Goal: Book appointment/travel/reservation

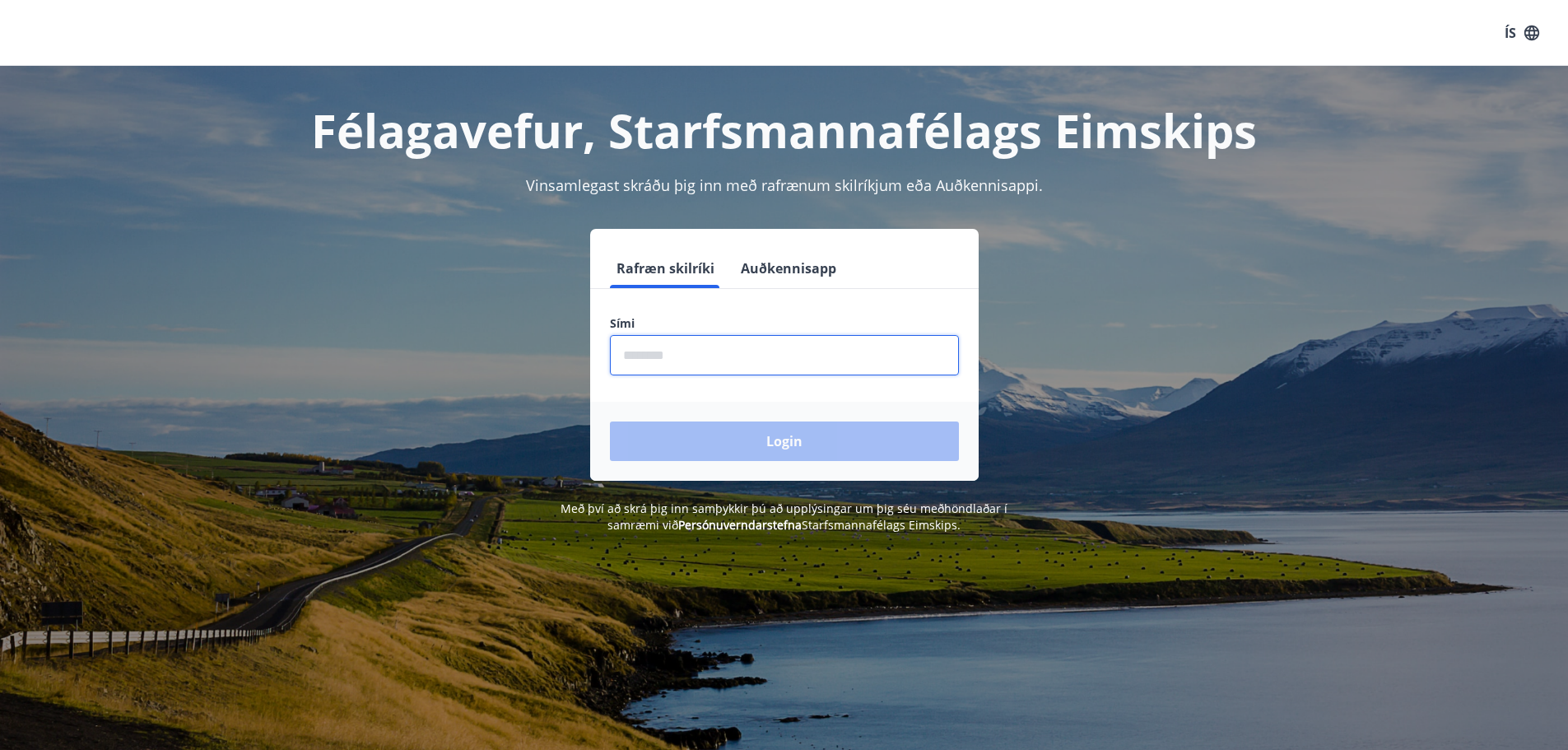
click at [828, 358] on input "phone" at bounding box center [784, 355] width 349 height 40
type input "********"
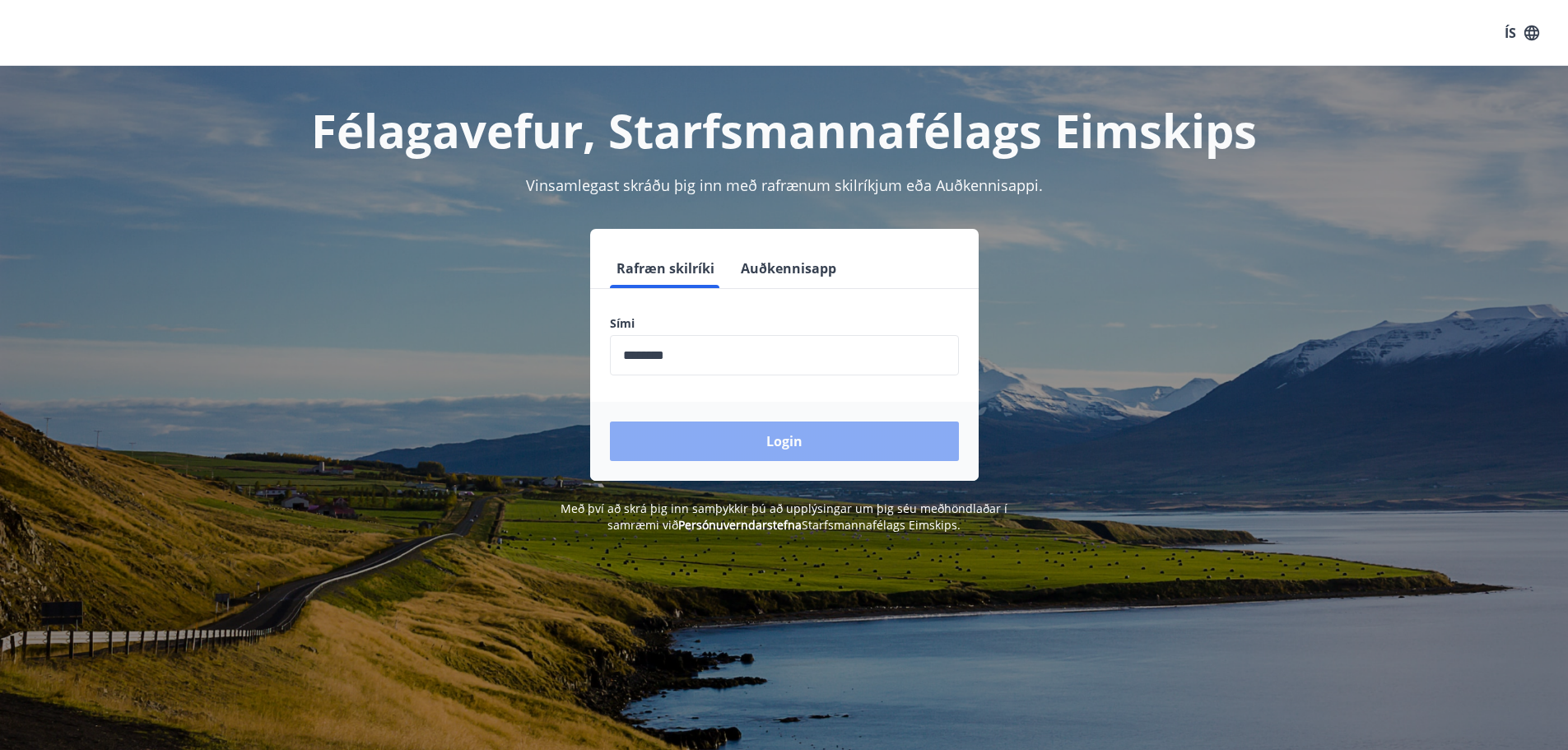
click at [805, 432] on button "Login" at bounding box center [784, 442] width 349 height 39
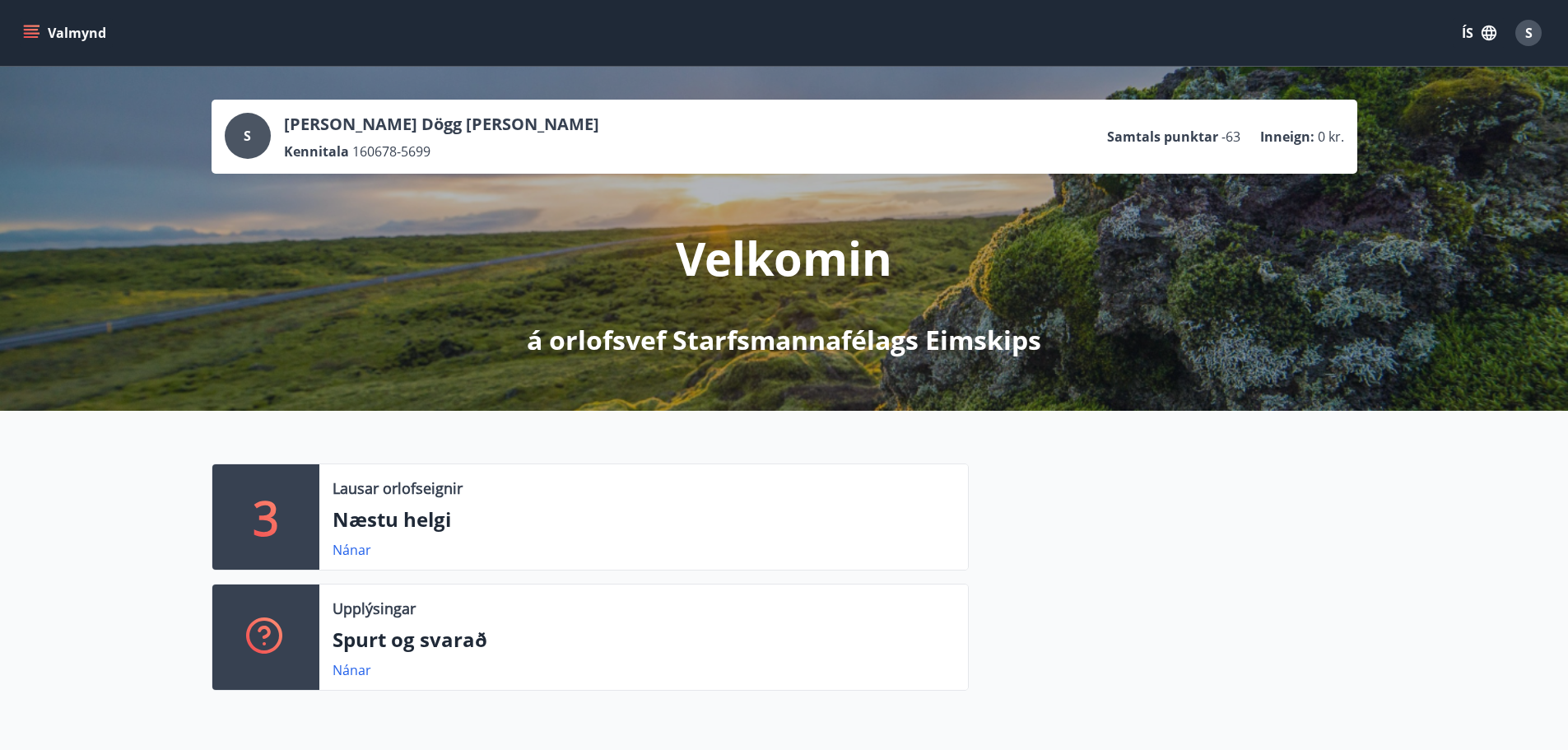
click at [409, 474] on div "Lausar orlofseignir Næstu helgi Nánar" at bounding box center [644, 517] width 649 height 105
click at [293, 509] on div "3" at bounding box center [266, 517] width 107 height 105
click at [338, 552] on link "Nánar" at bounding box center [351, 549] width 38 height 18
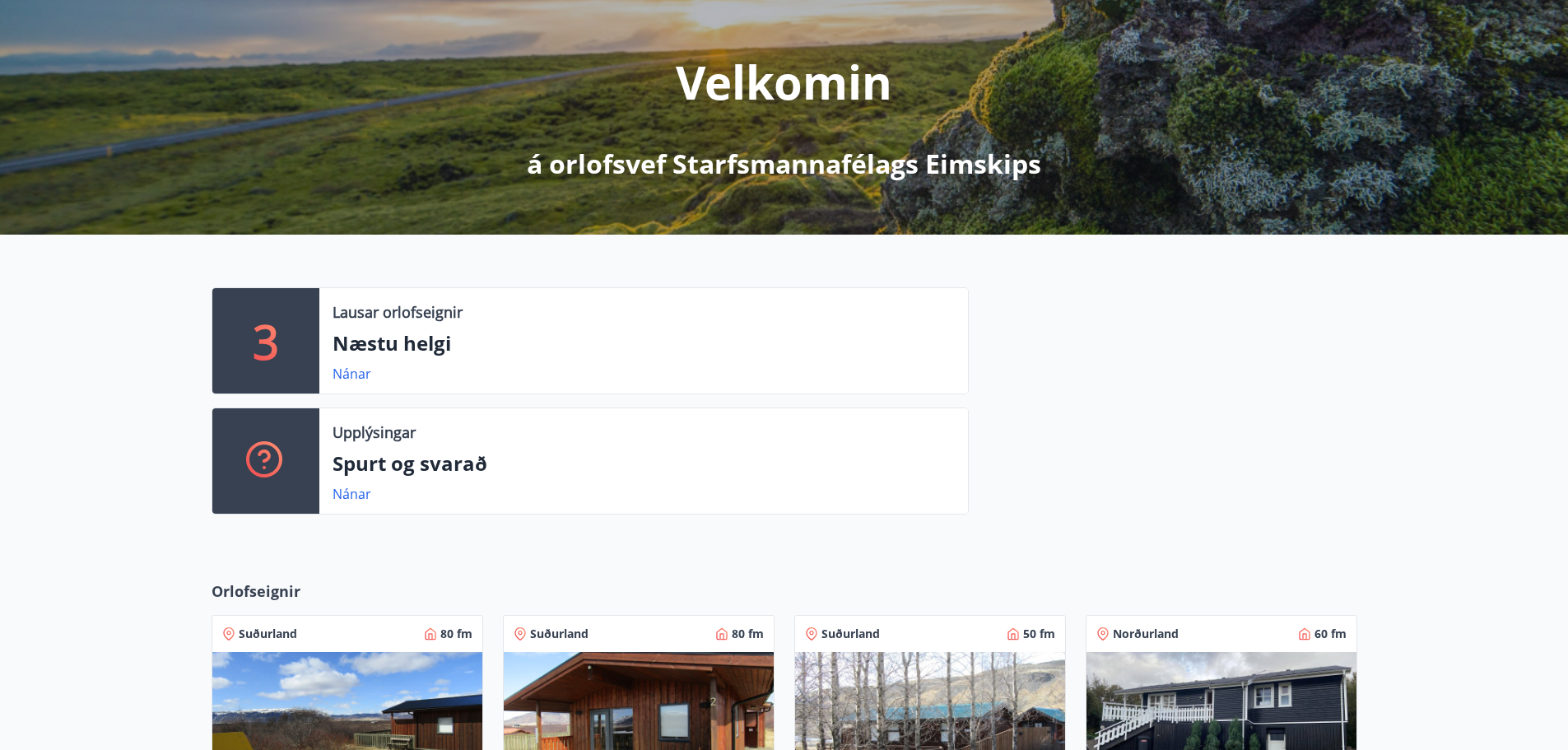
scroll to position [505, 0]
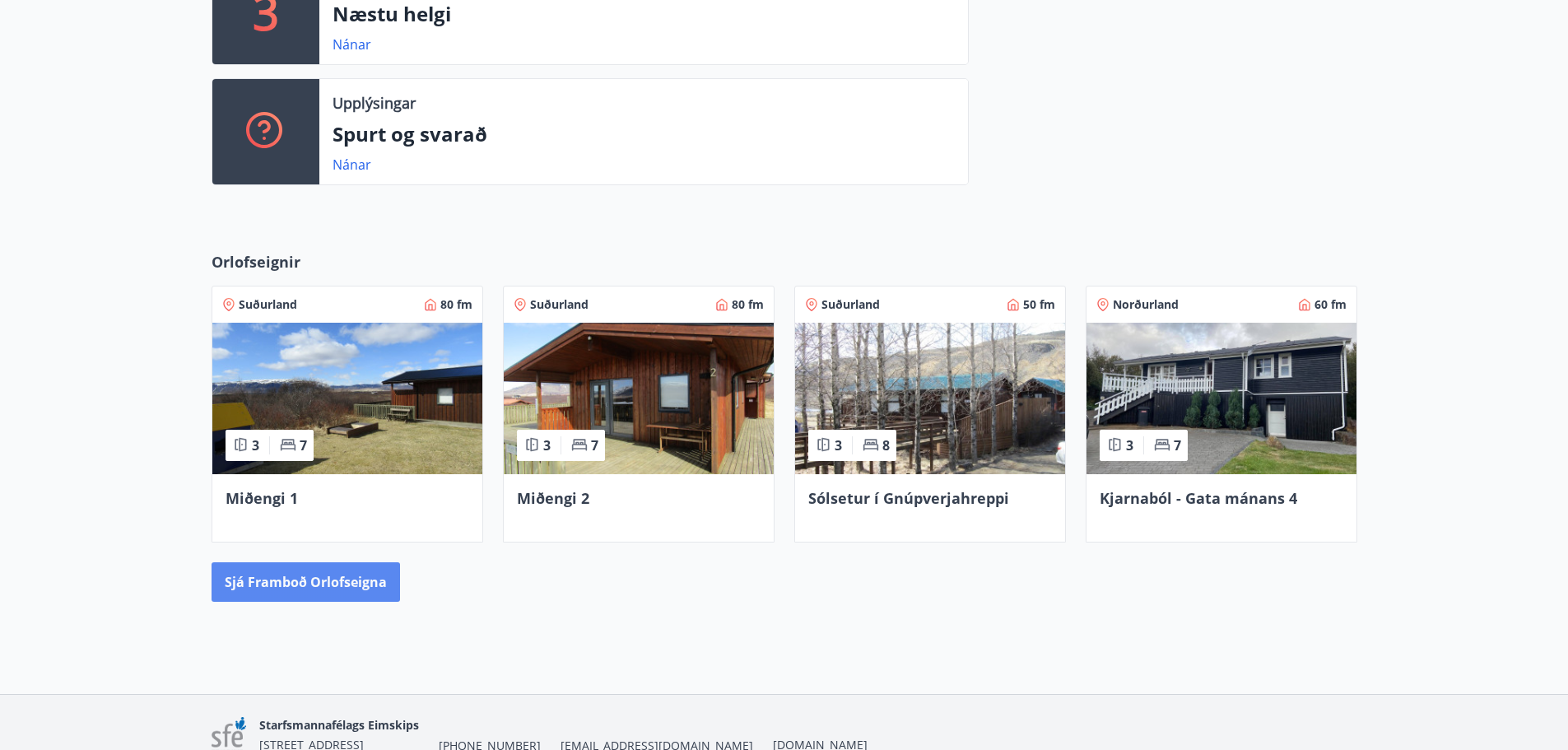
click at [311, 573] on button "Sjá framboð orlofseigna" at bounding box center [306, 582] width 188 height 39
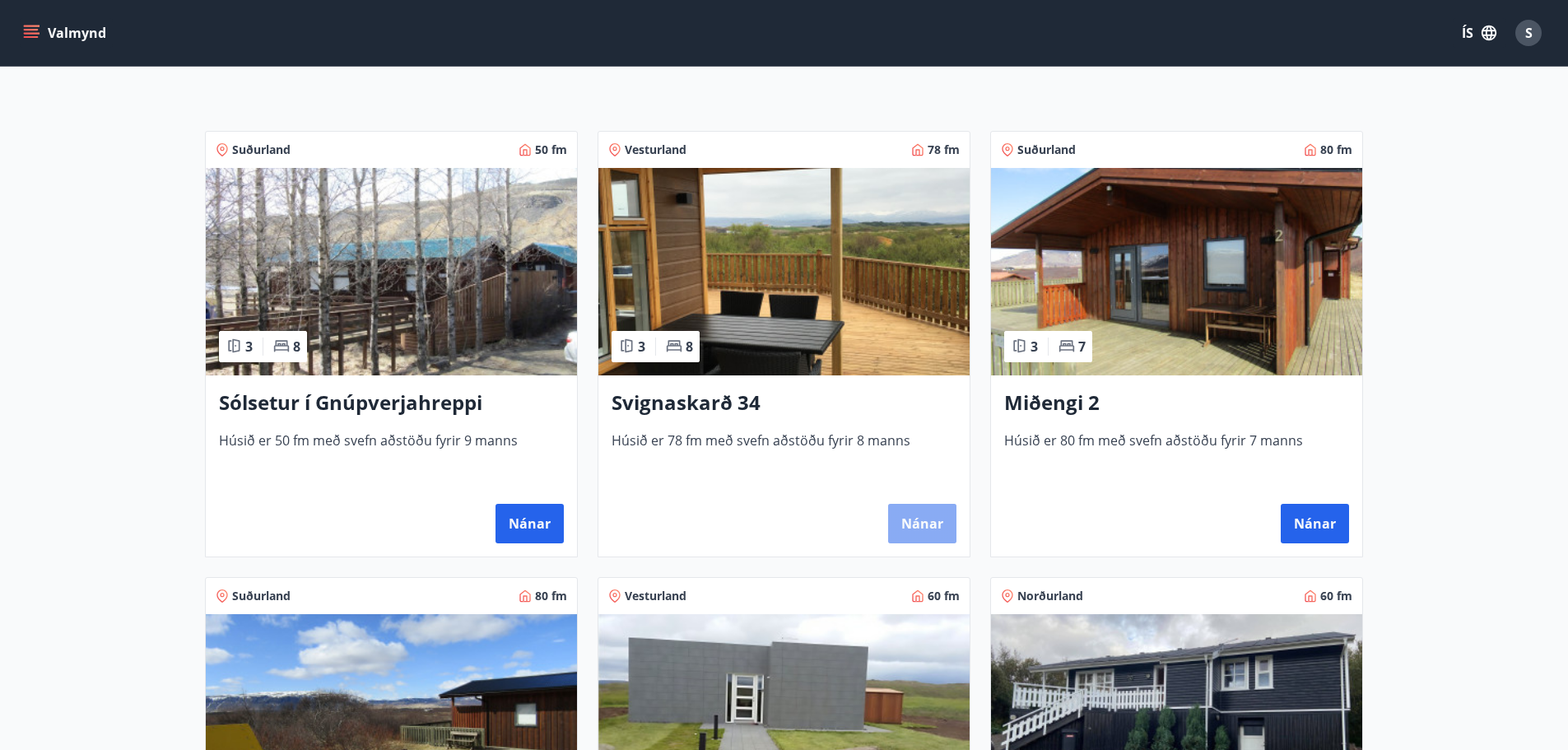
click at [926, 506] on button "Nánar" at bounding box center [922, 524] width 68 height 39
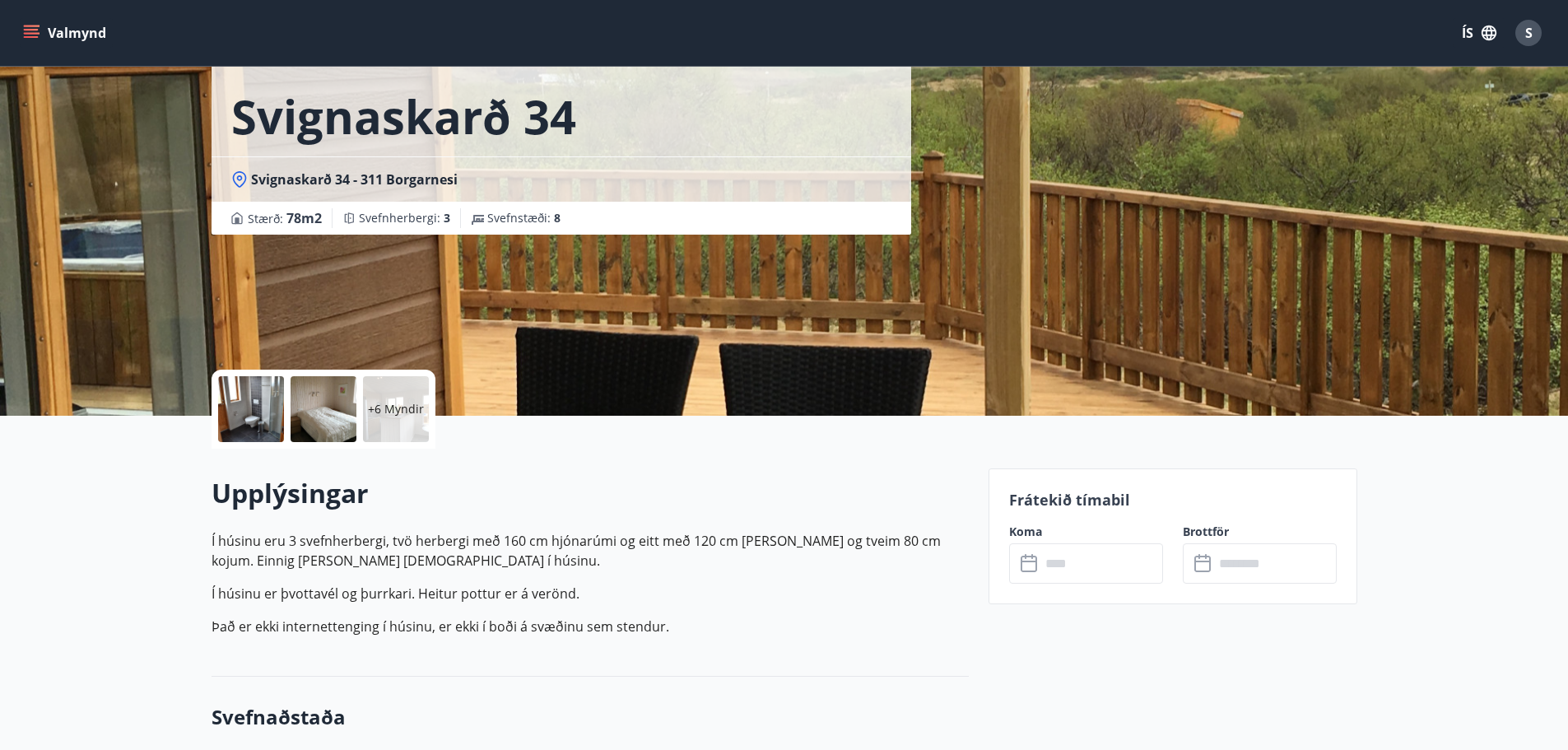
scroll to position [329, 0]
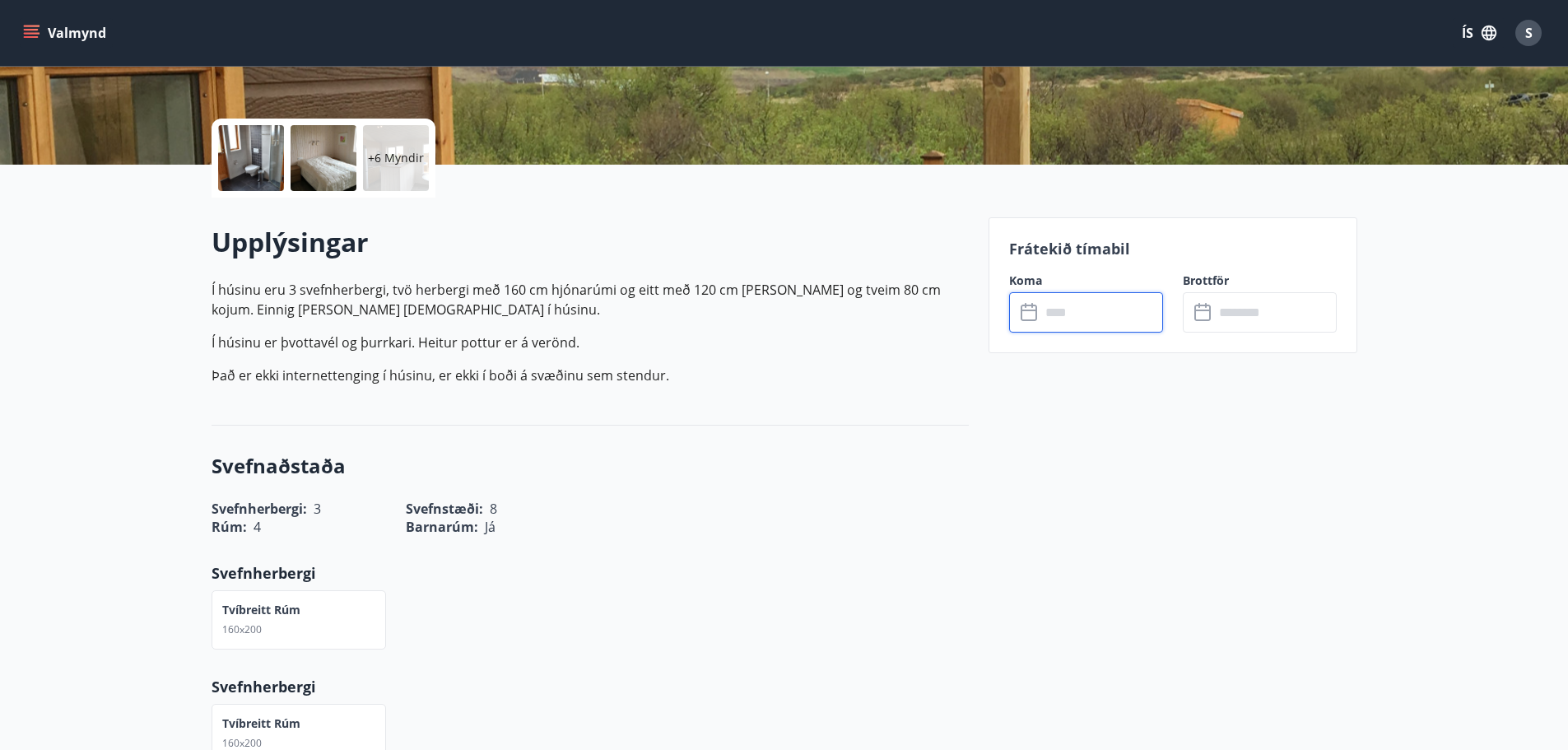
click at [1127, 322] on input "text" at bounding box center [1101, 312] width 123 height 40
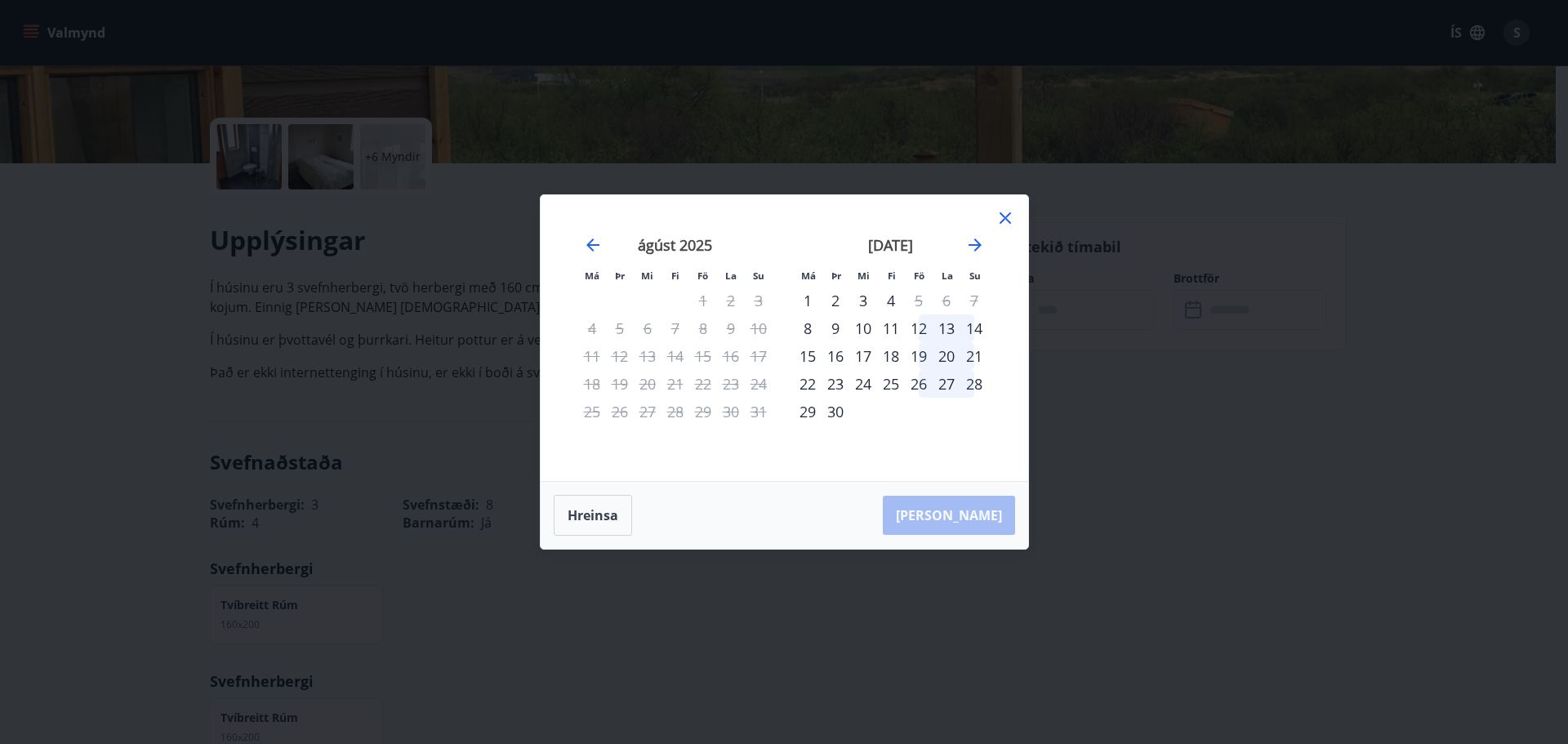
click at [1005, 218] on icon at bounding box center [1005, 218] width 11 height 11
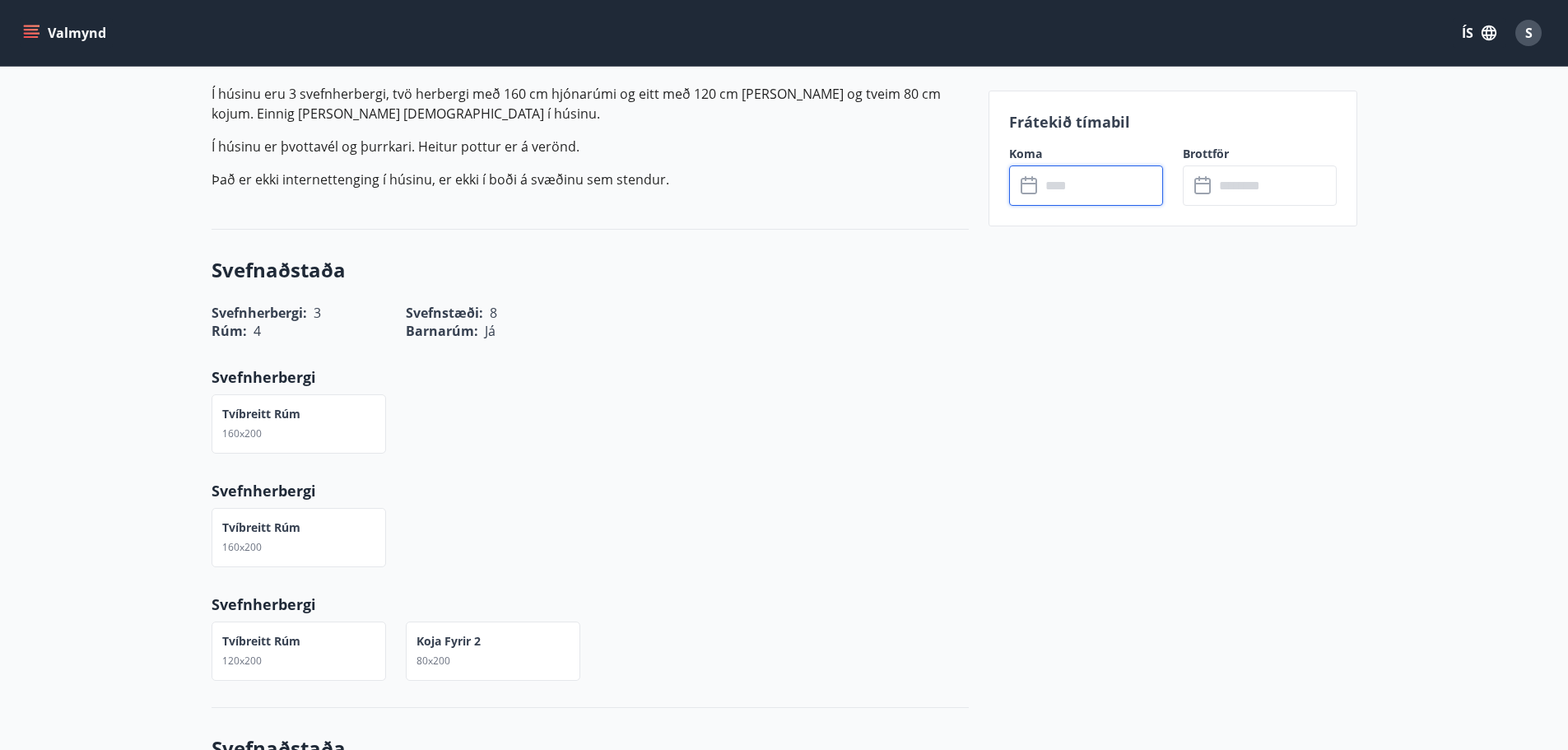
scroll to position [0, 0]
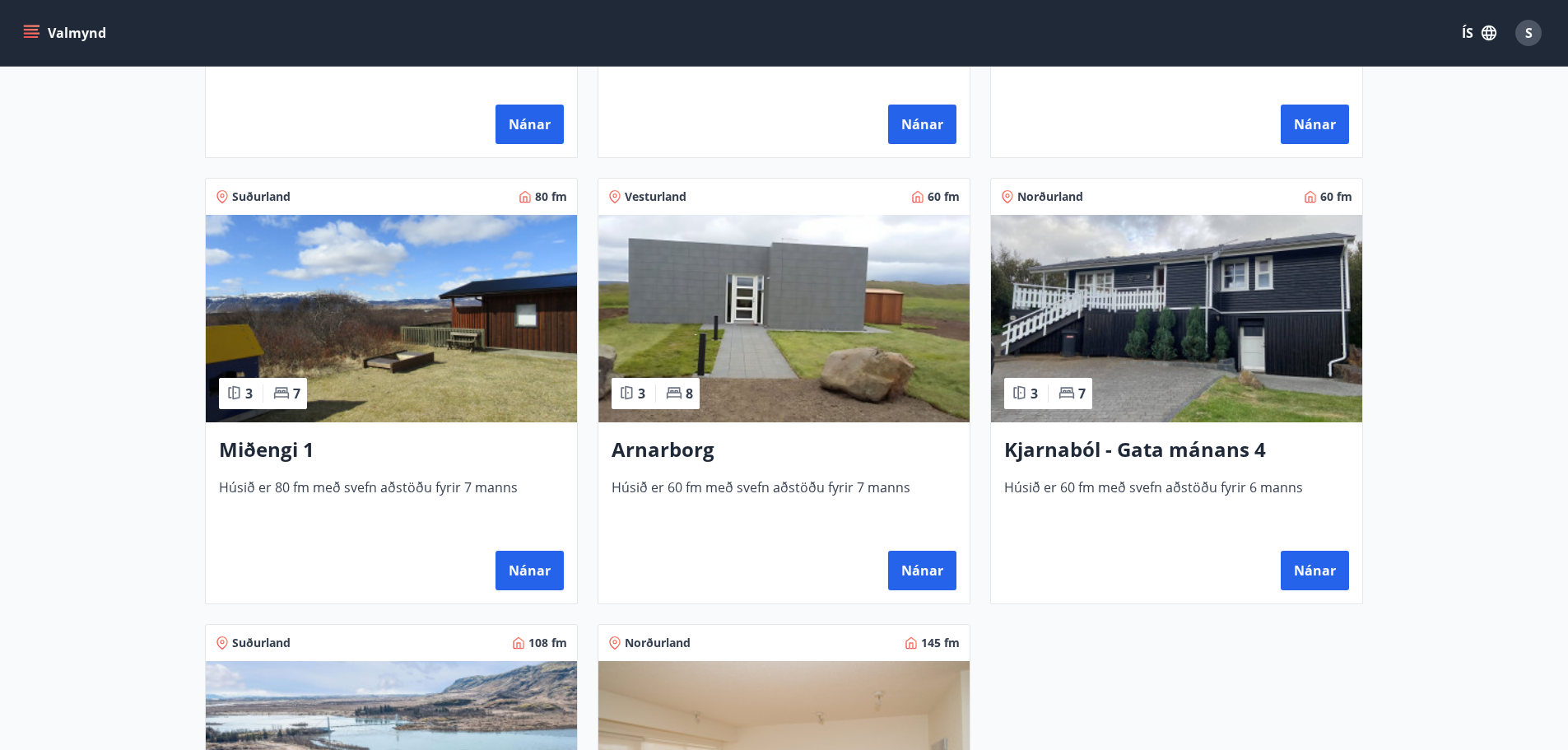
scroll to position [659, 0]
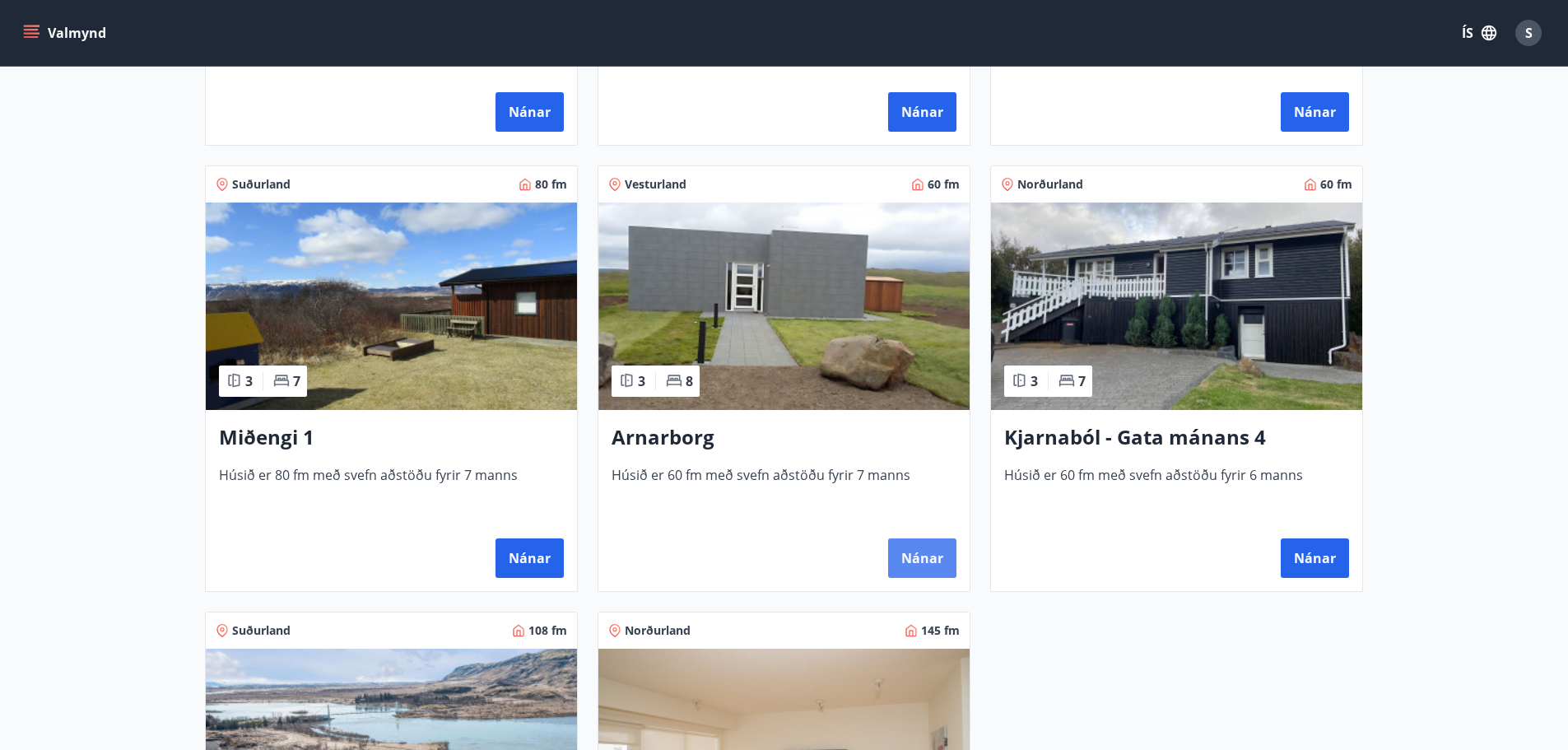
click at [924, 559] on button "Nánar" at bounding box center [922, 558] width 68 height 39
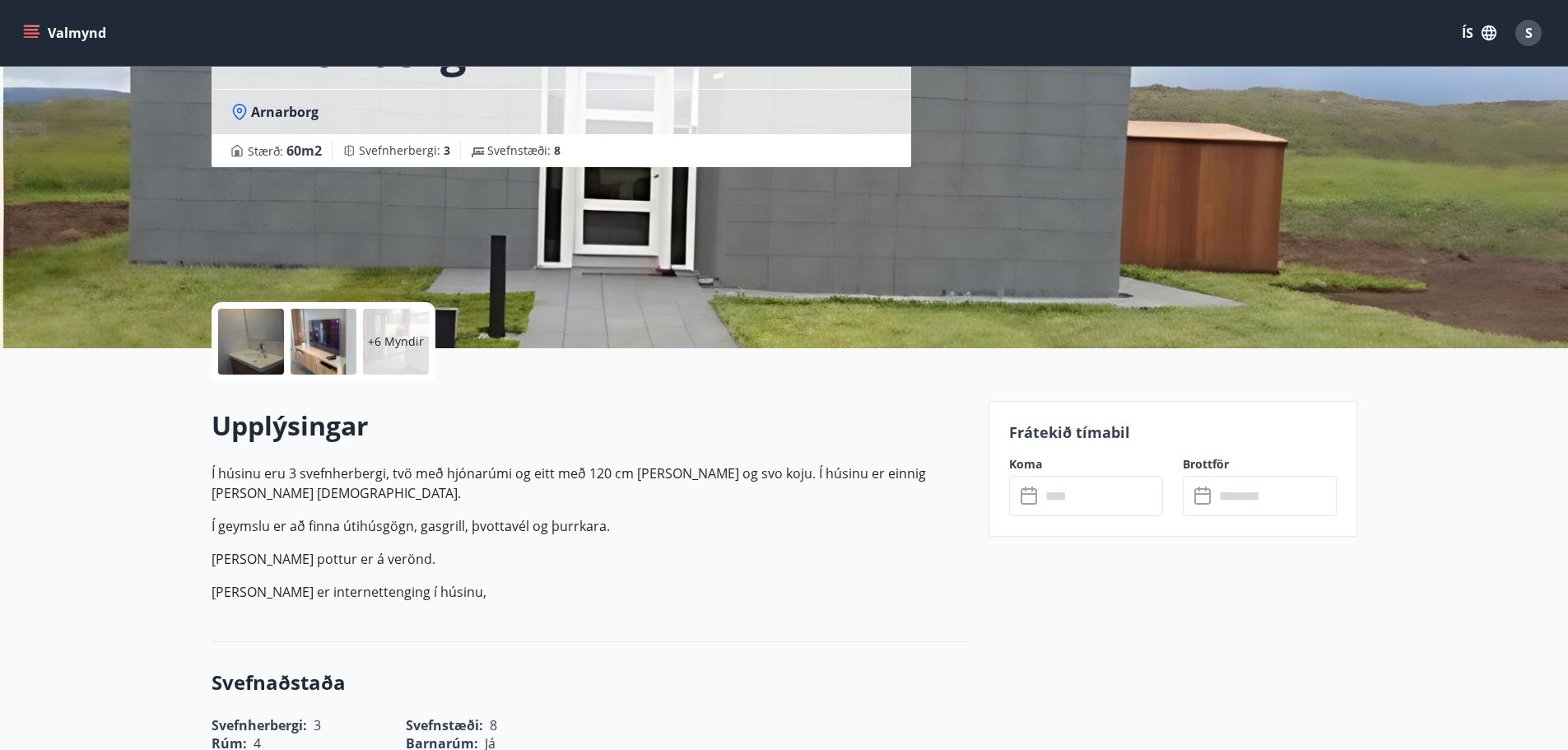
scroll to position [165, 0]
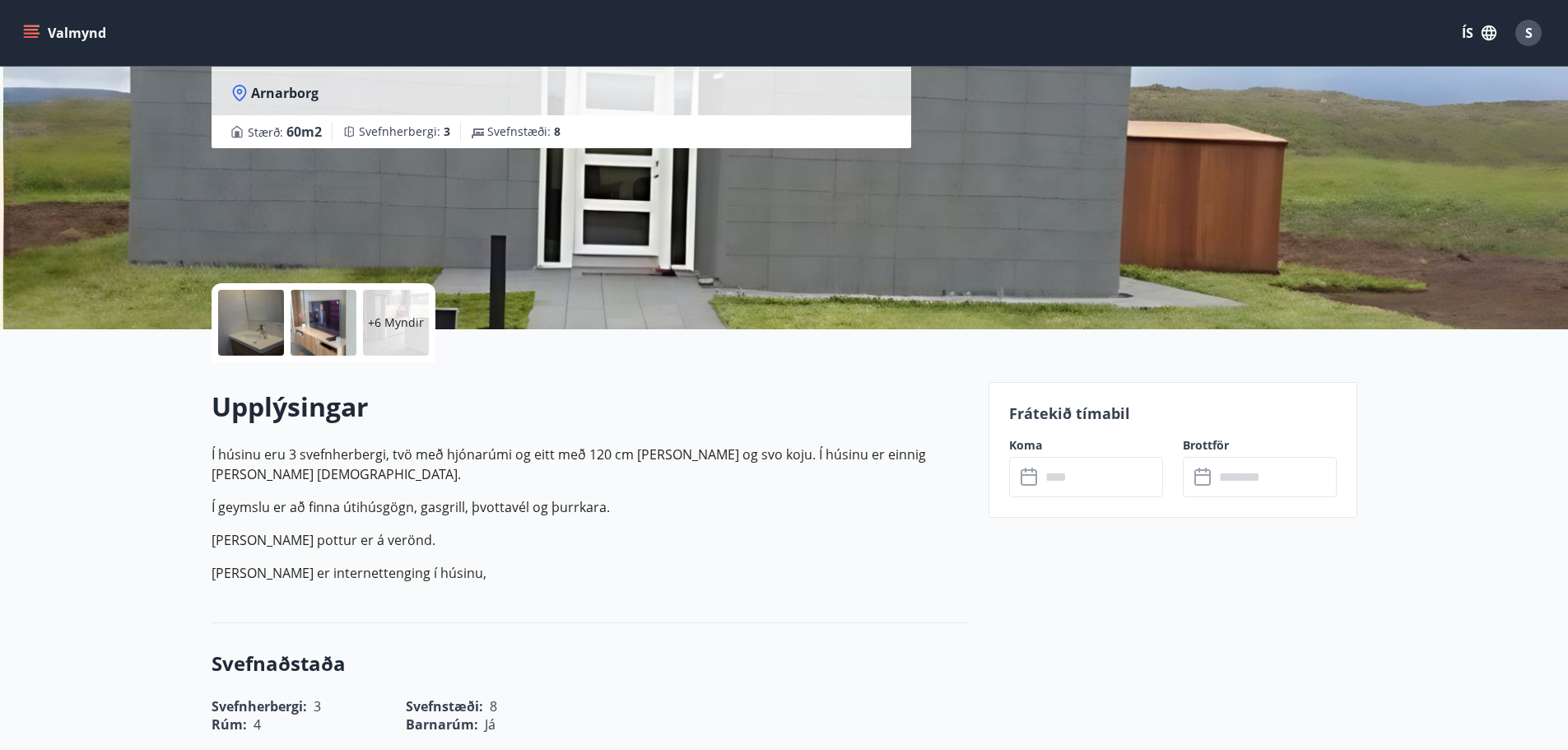
click at [1136, 495] on input "text" at bounding box center [1101, 477] width 123 height 40
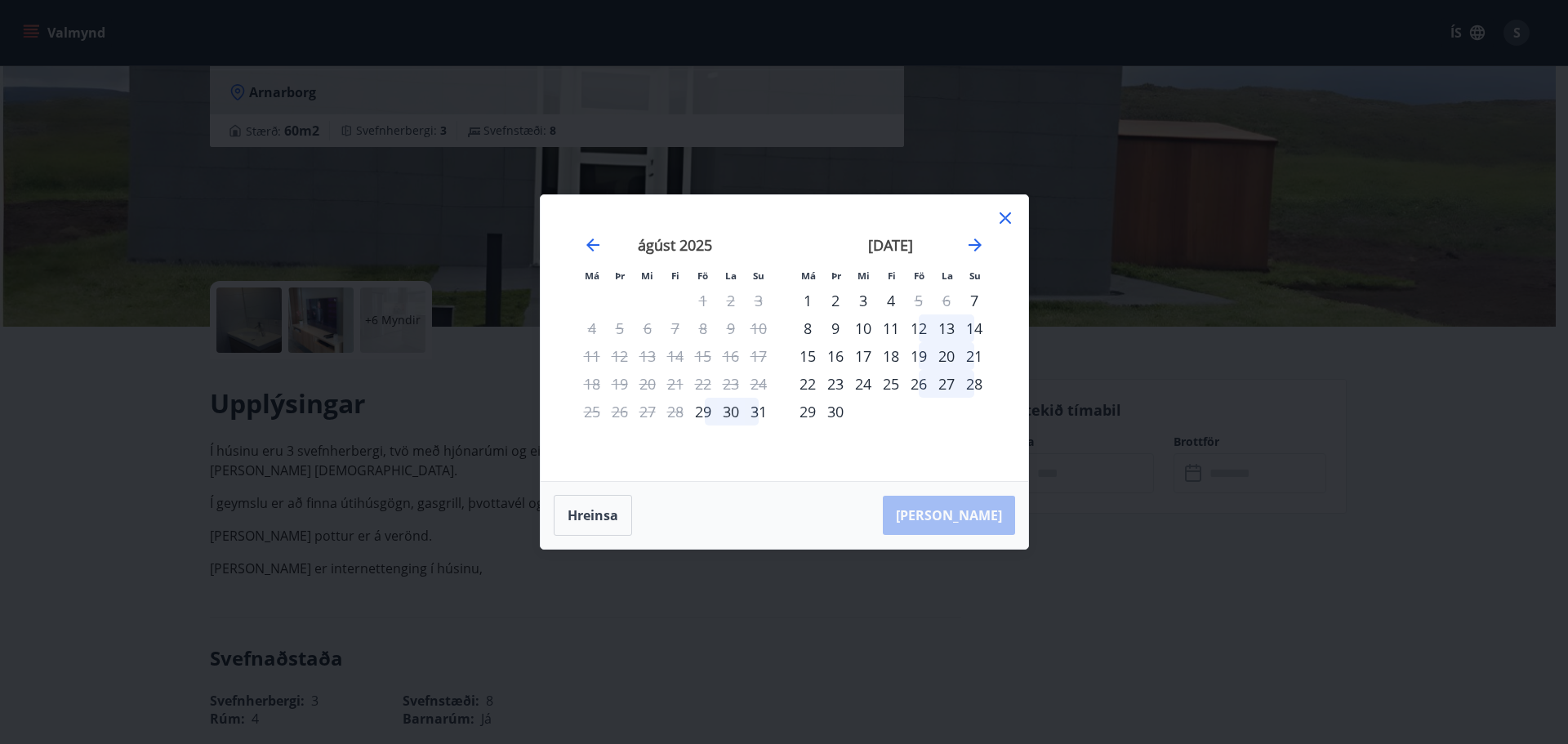
click at [1004, 216] on icon at bounding box center [1005, 218] width 20 height 20
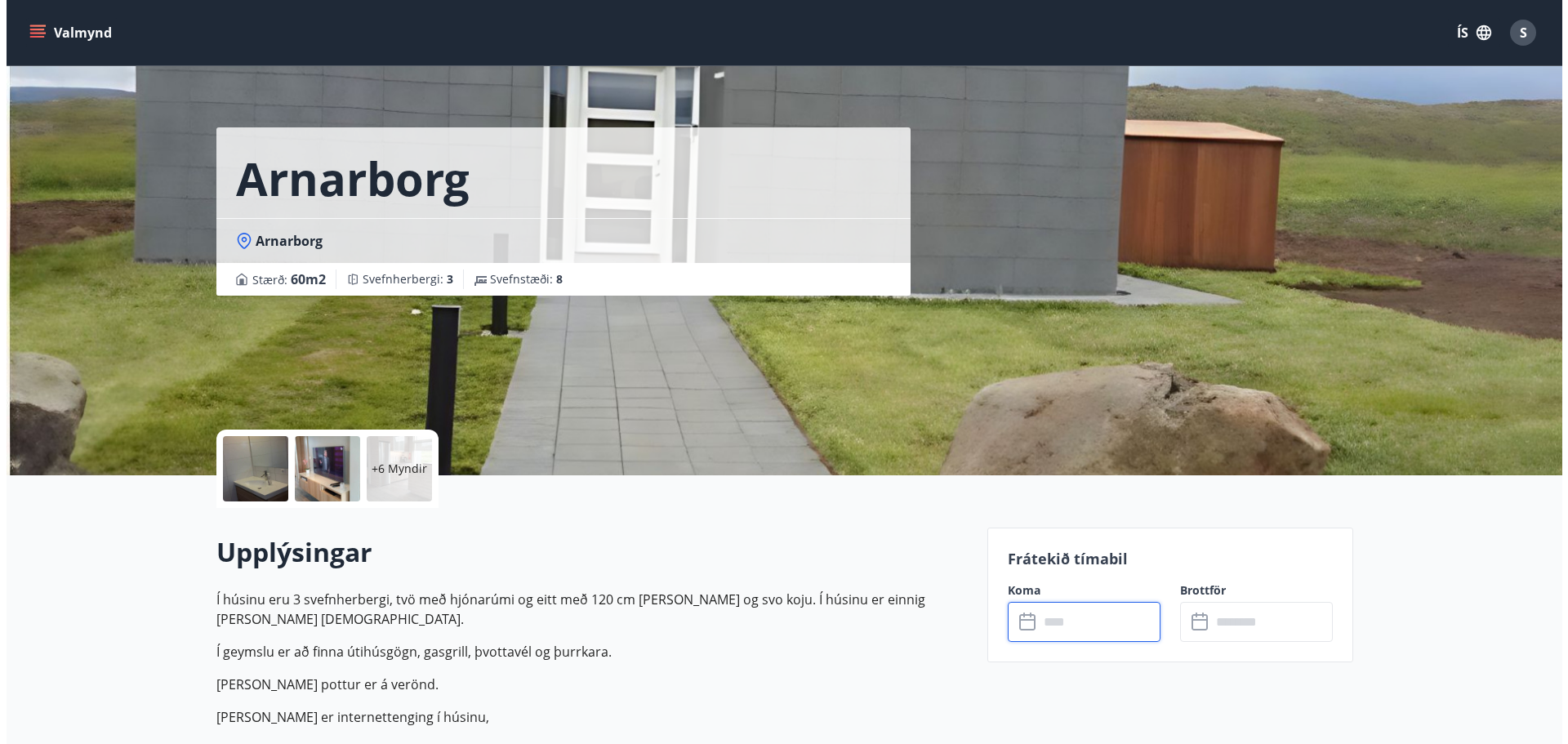
scroll to position [0, 0]
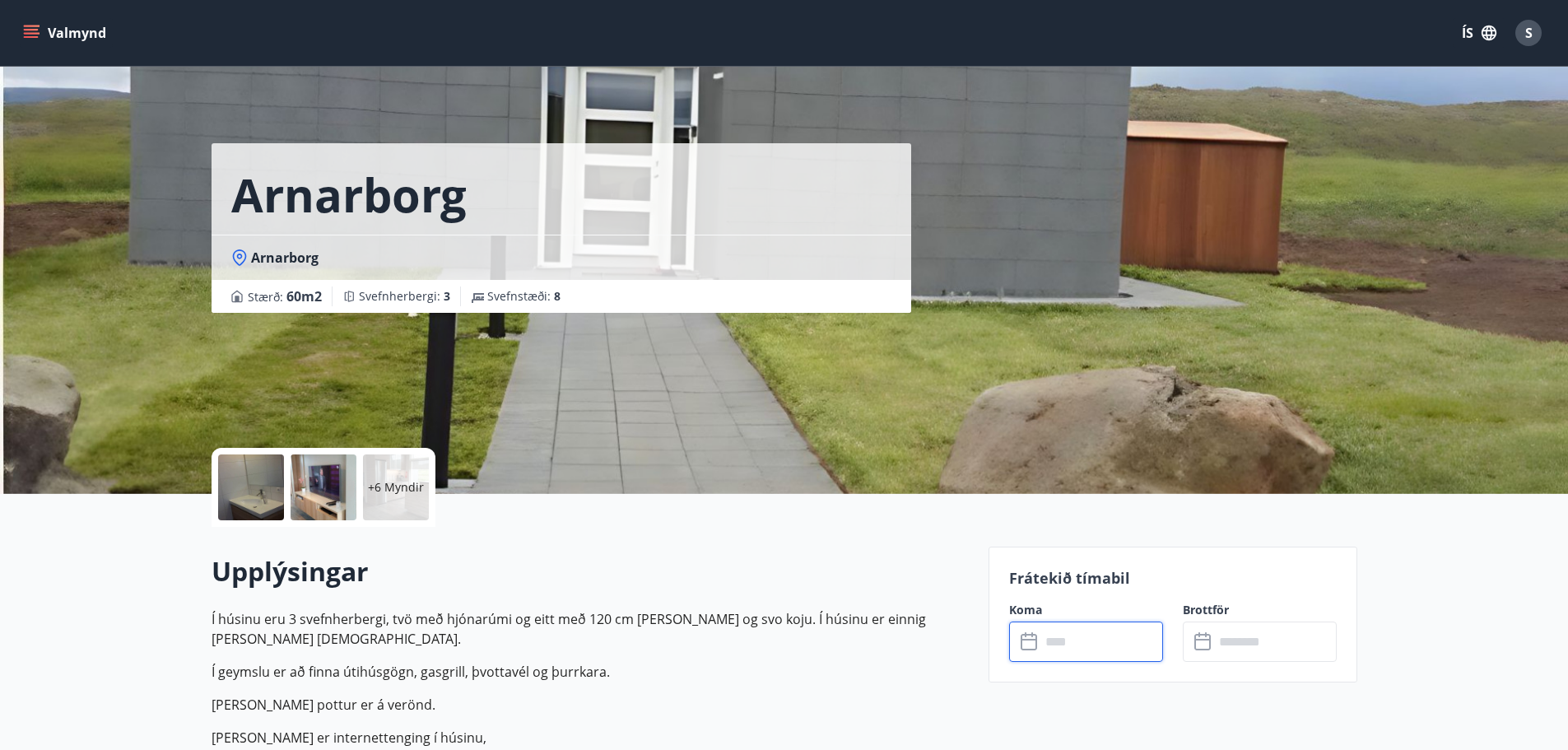
click at [247, 470] on div at bounding box center [251, 488] width 66 height 66
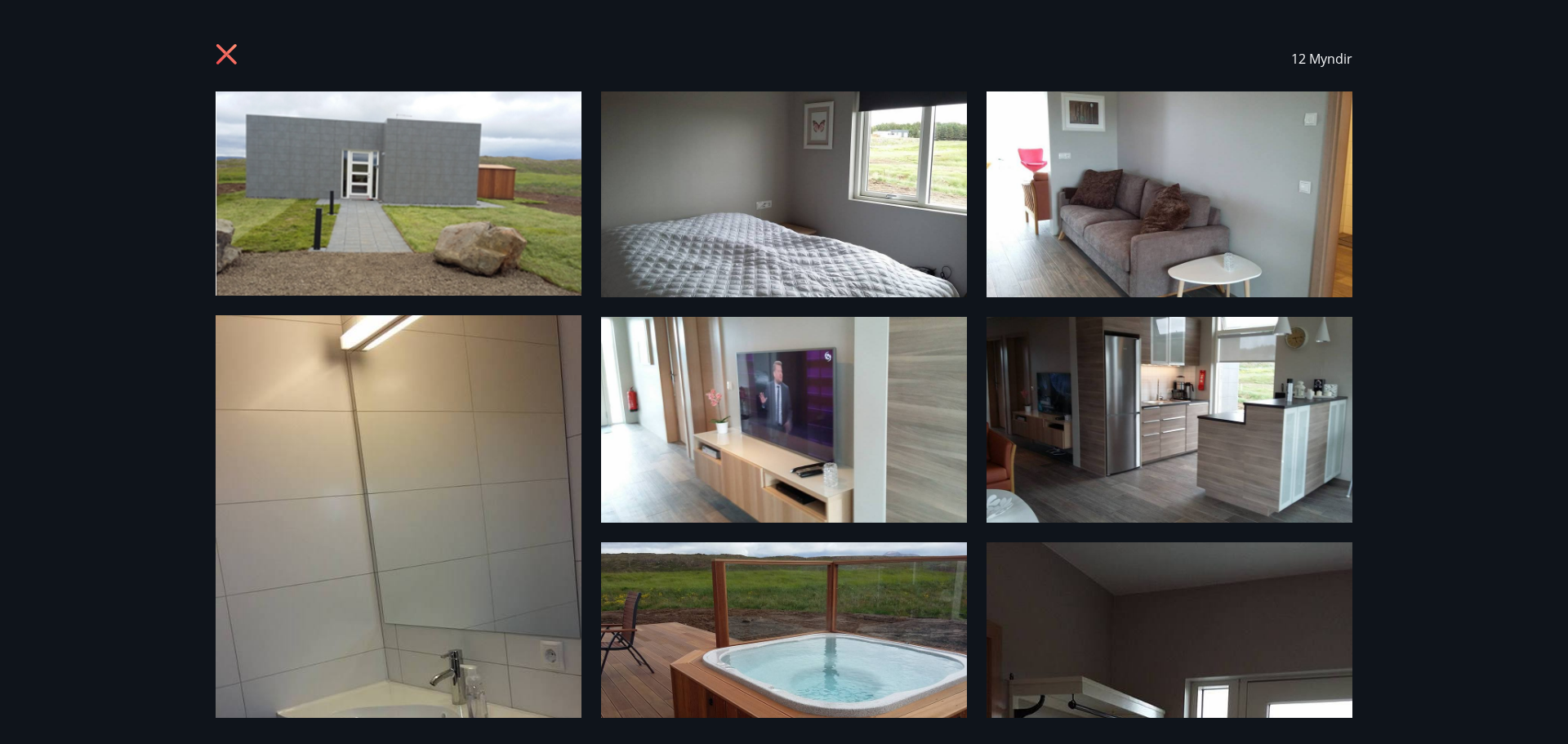
click at [229, 51] on icon at bounding box center [227, 54] width 20 height 20
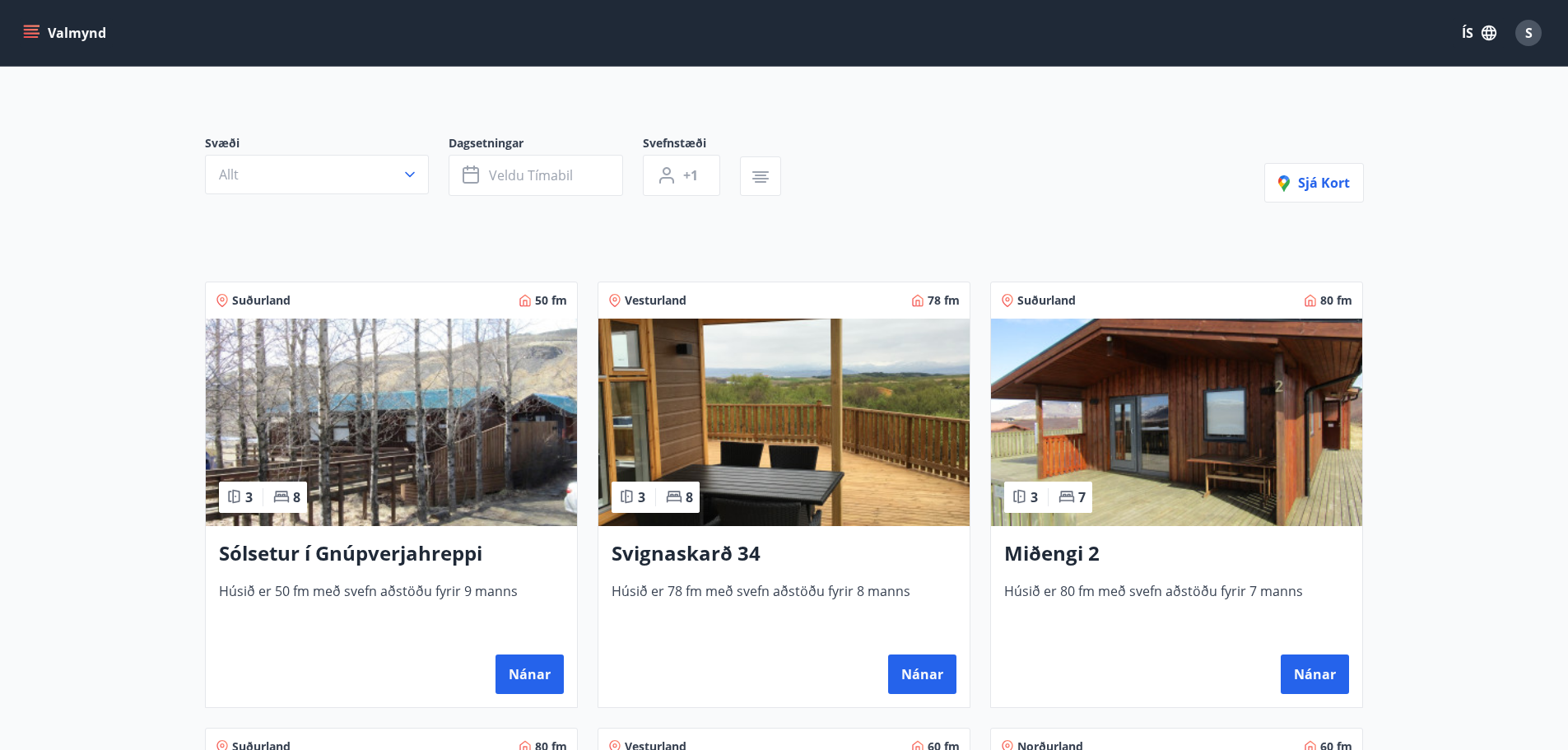
scroll to position [248, 0]
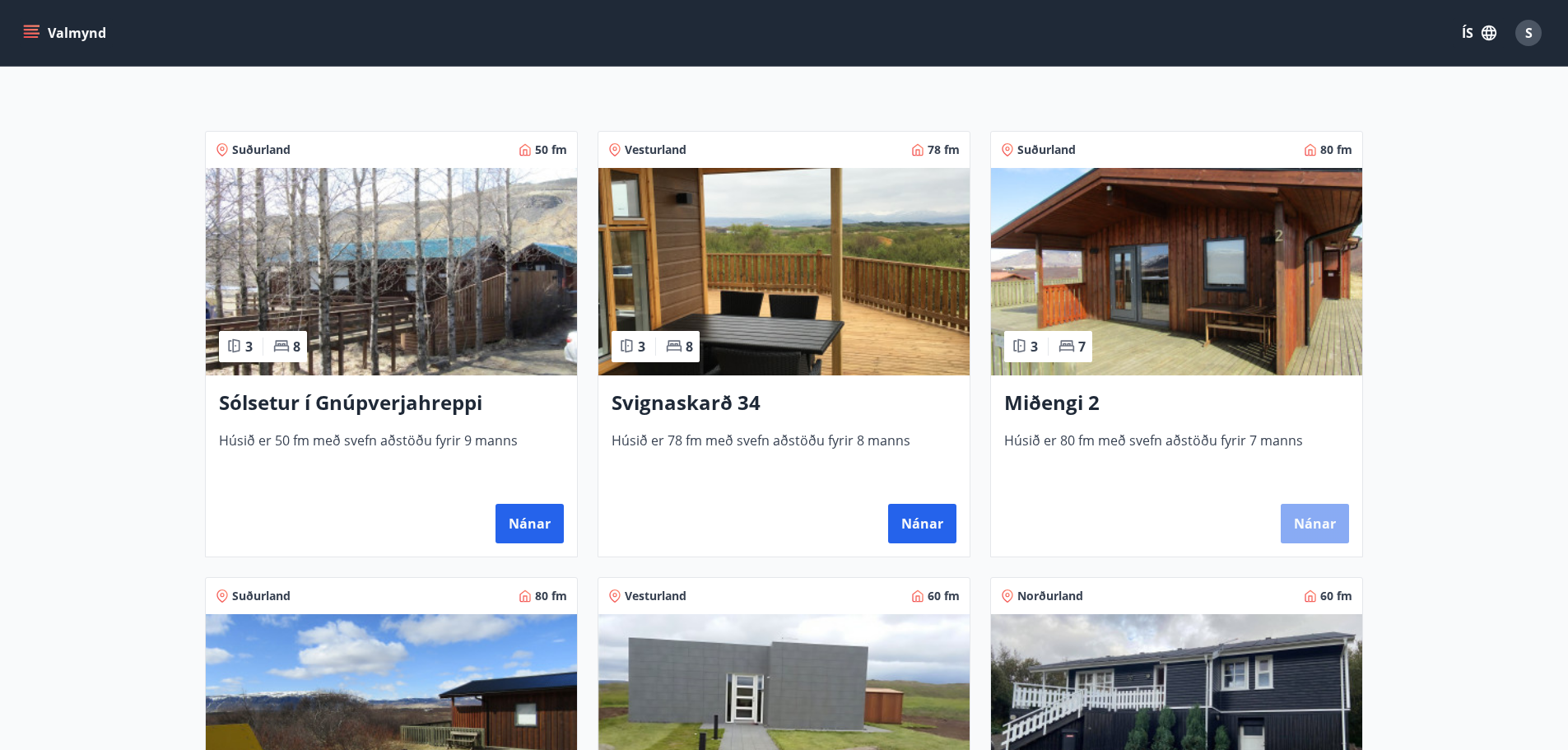
click at [1319, 521] on button "Nánar" at bounding box center [1315, 524] width 68 height 39
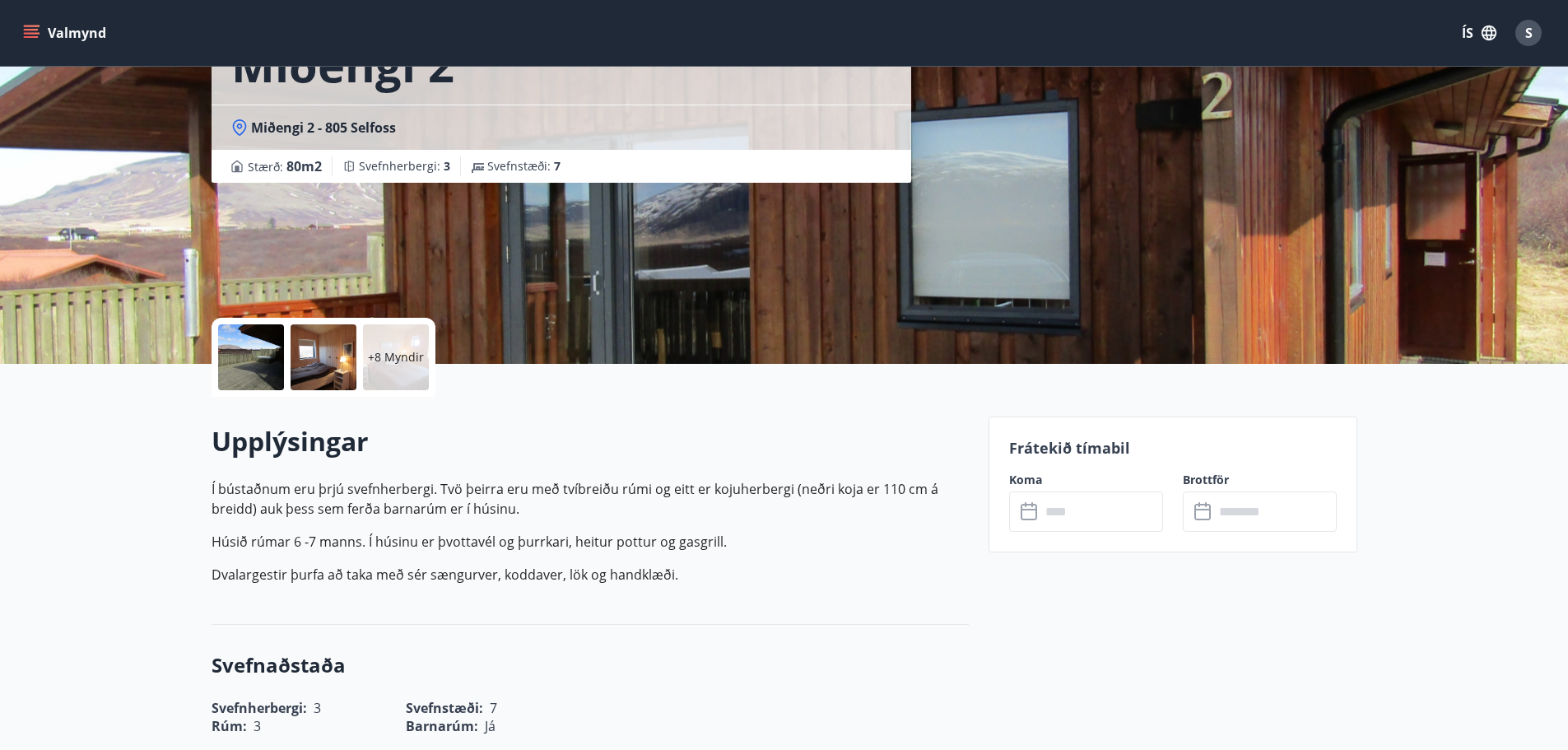
scroll to position [248, 0]
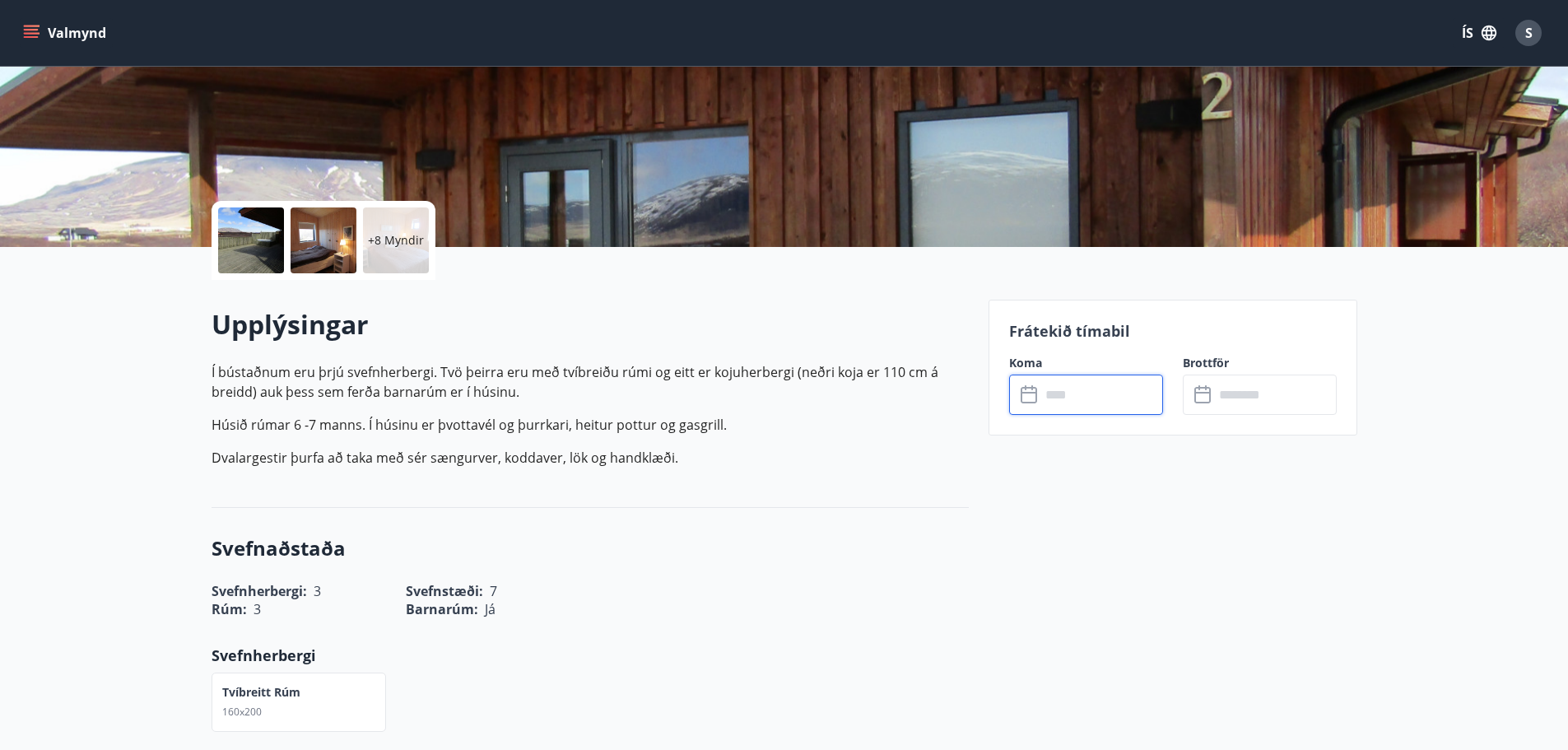
click at [1127, 403] on input "text" at bounding box center [1101, 395] width 123 height 40
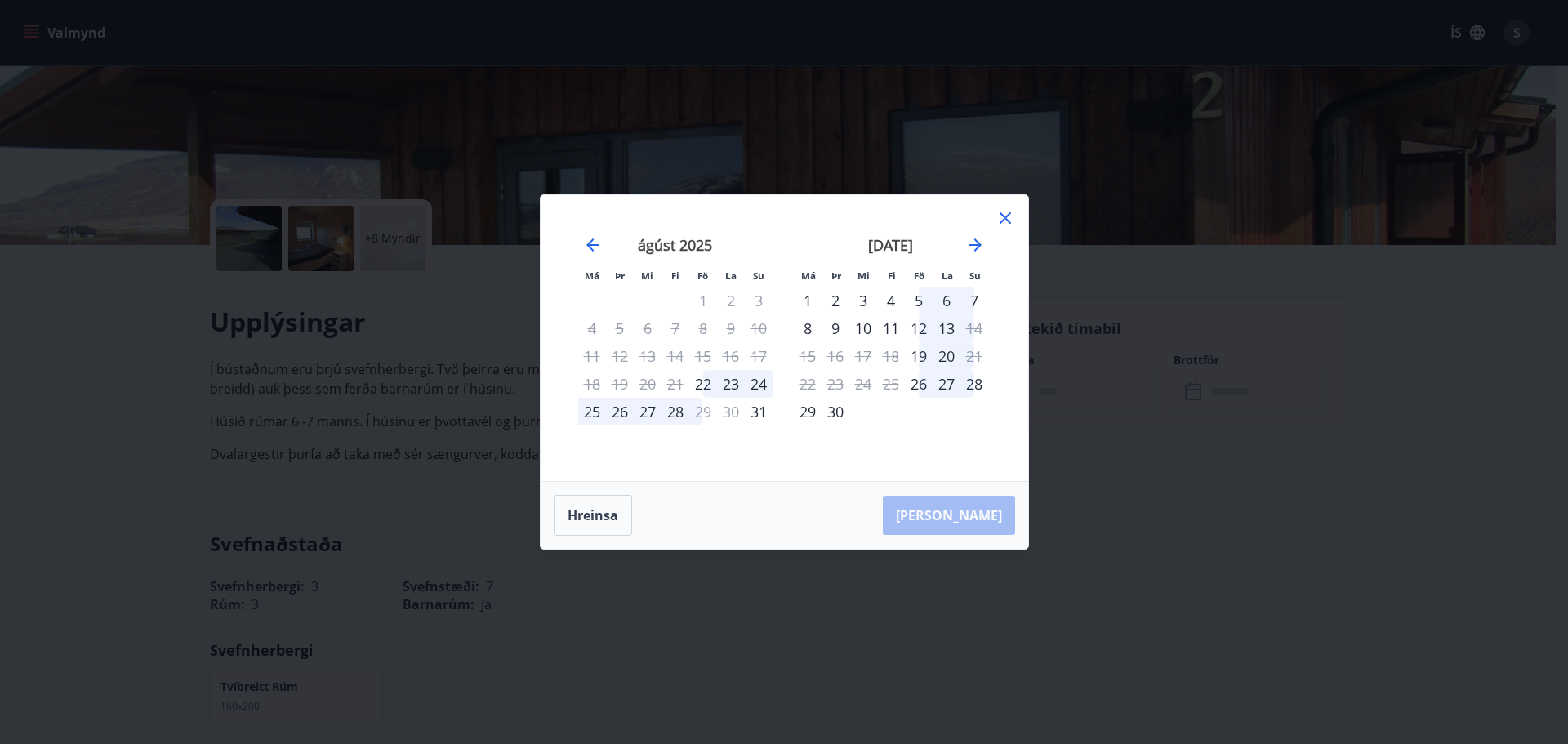
click at [1007, 219] on icon at bounding box center [1005, 218] width 20 height 20
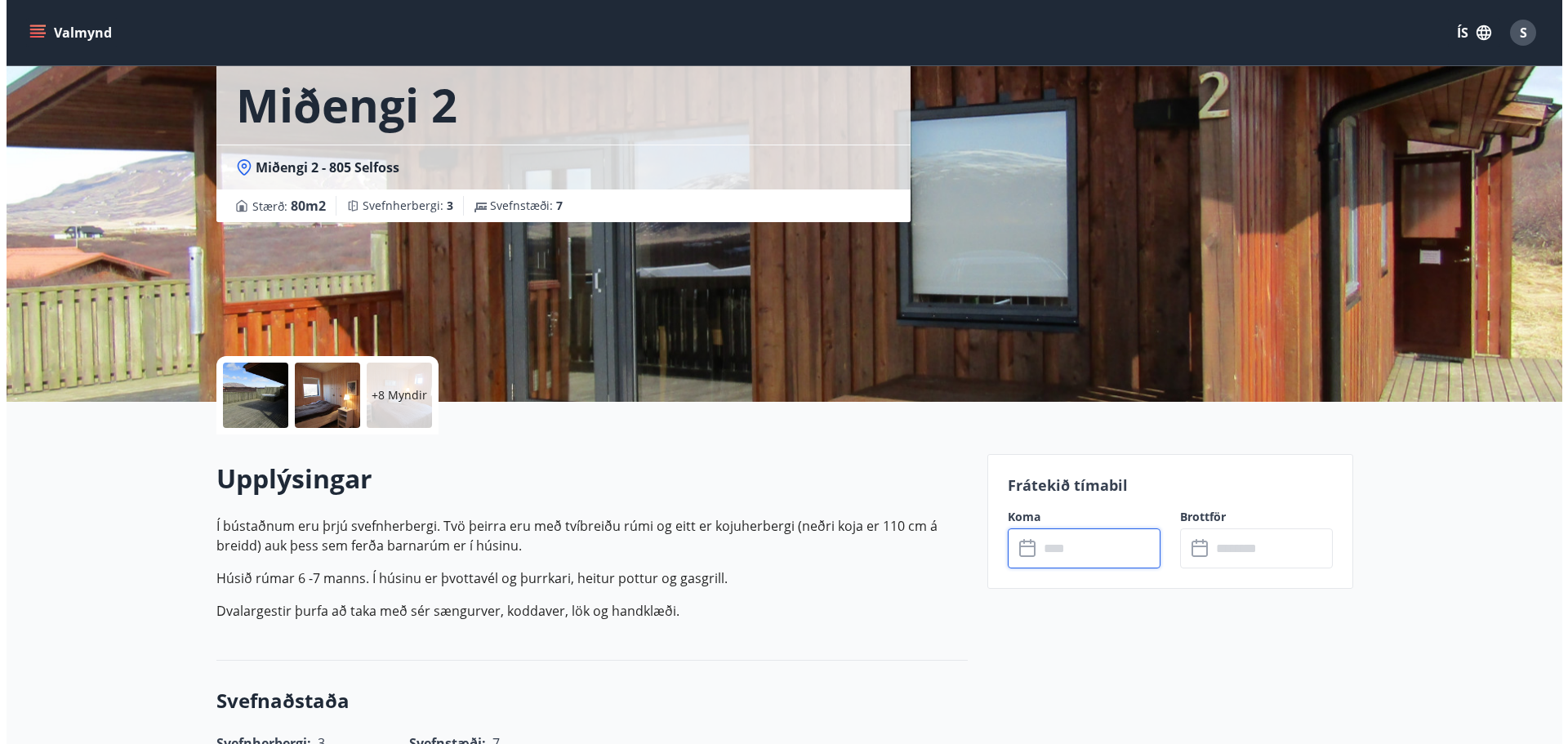
scroll to position [82, 0]
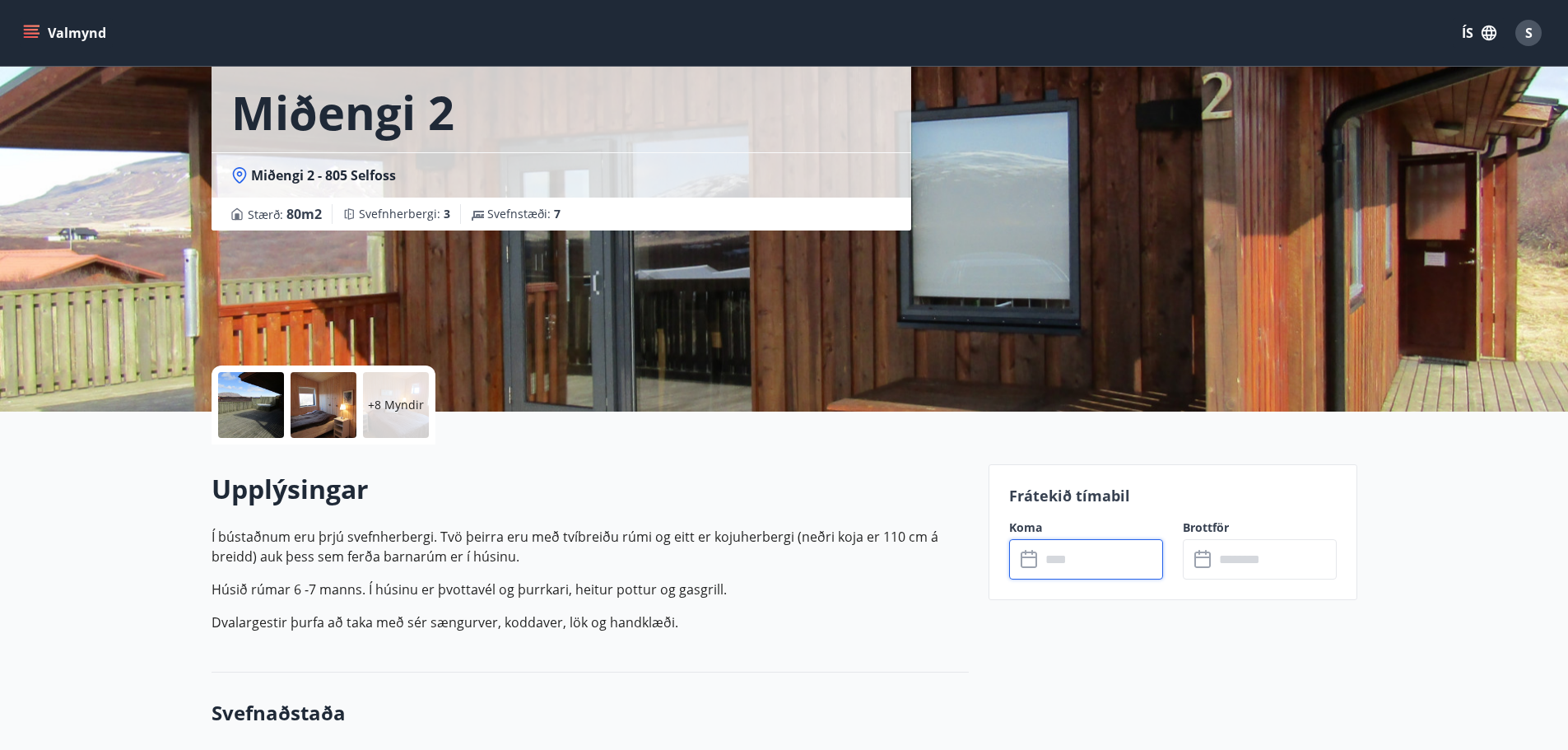
click at [247, 402] on div at bounding box center [251, 405] width 66 height 66
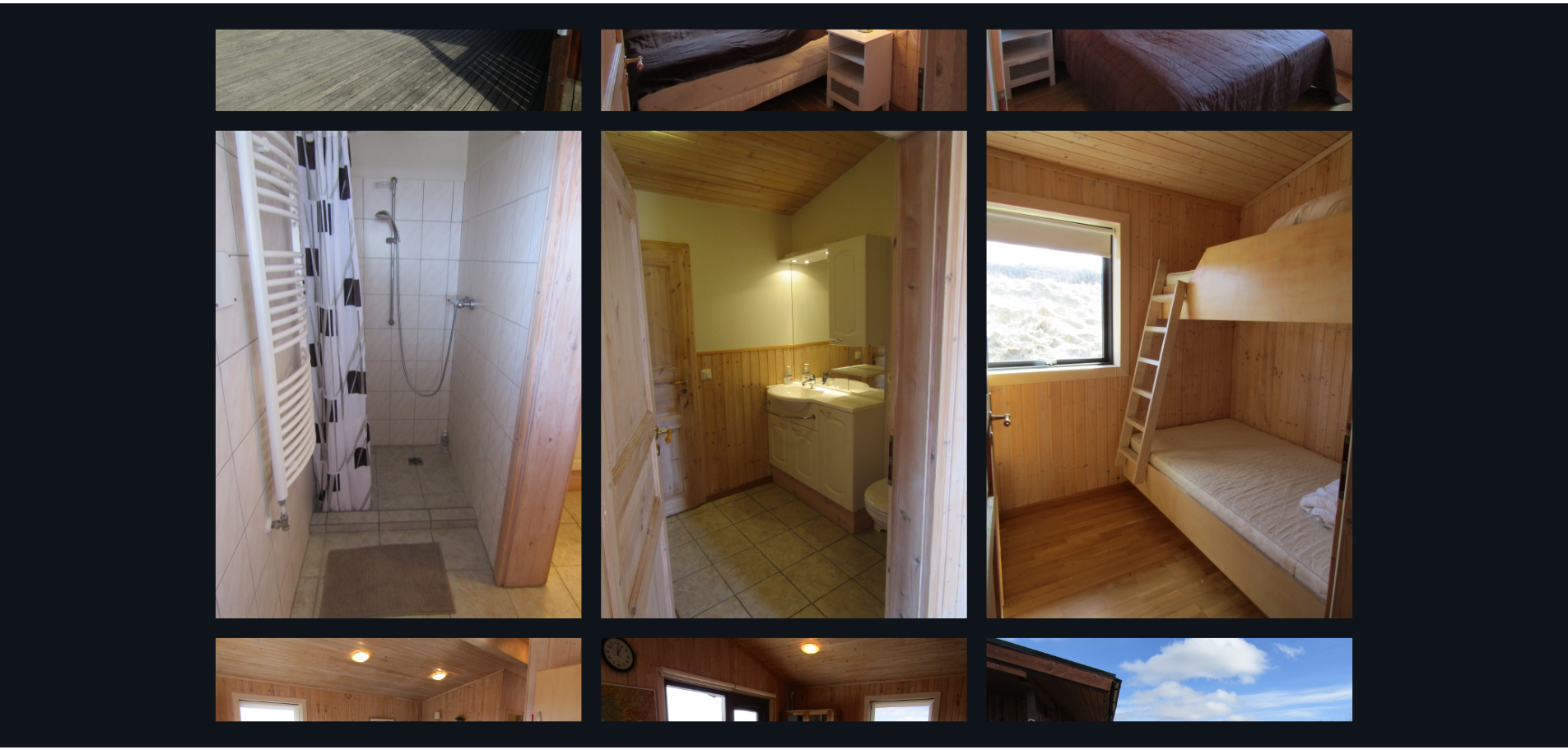
scroll to position [0, 0]
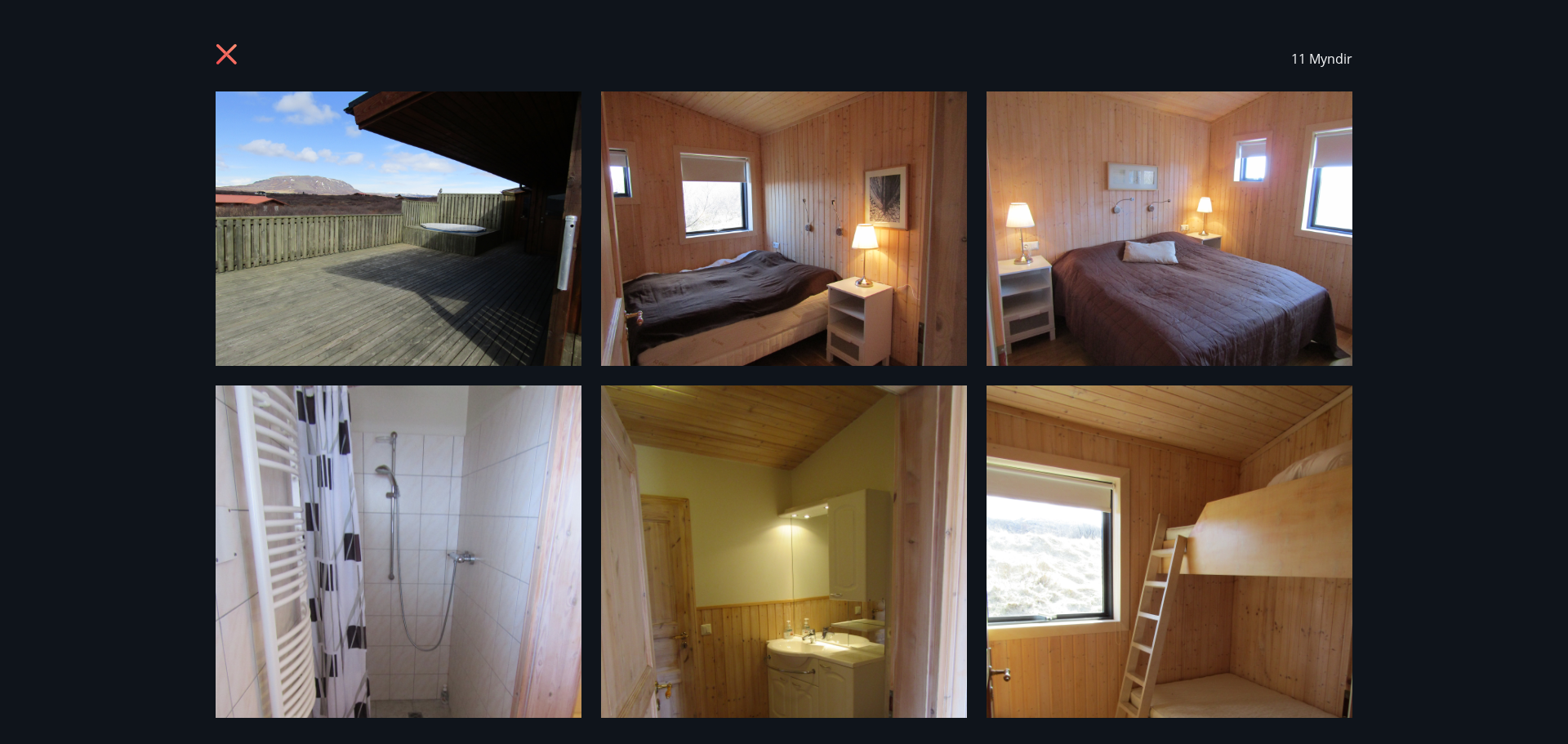
click at [230, 53] on icon at bounding box center [227, 54] width 20 height 20
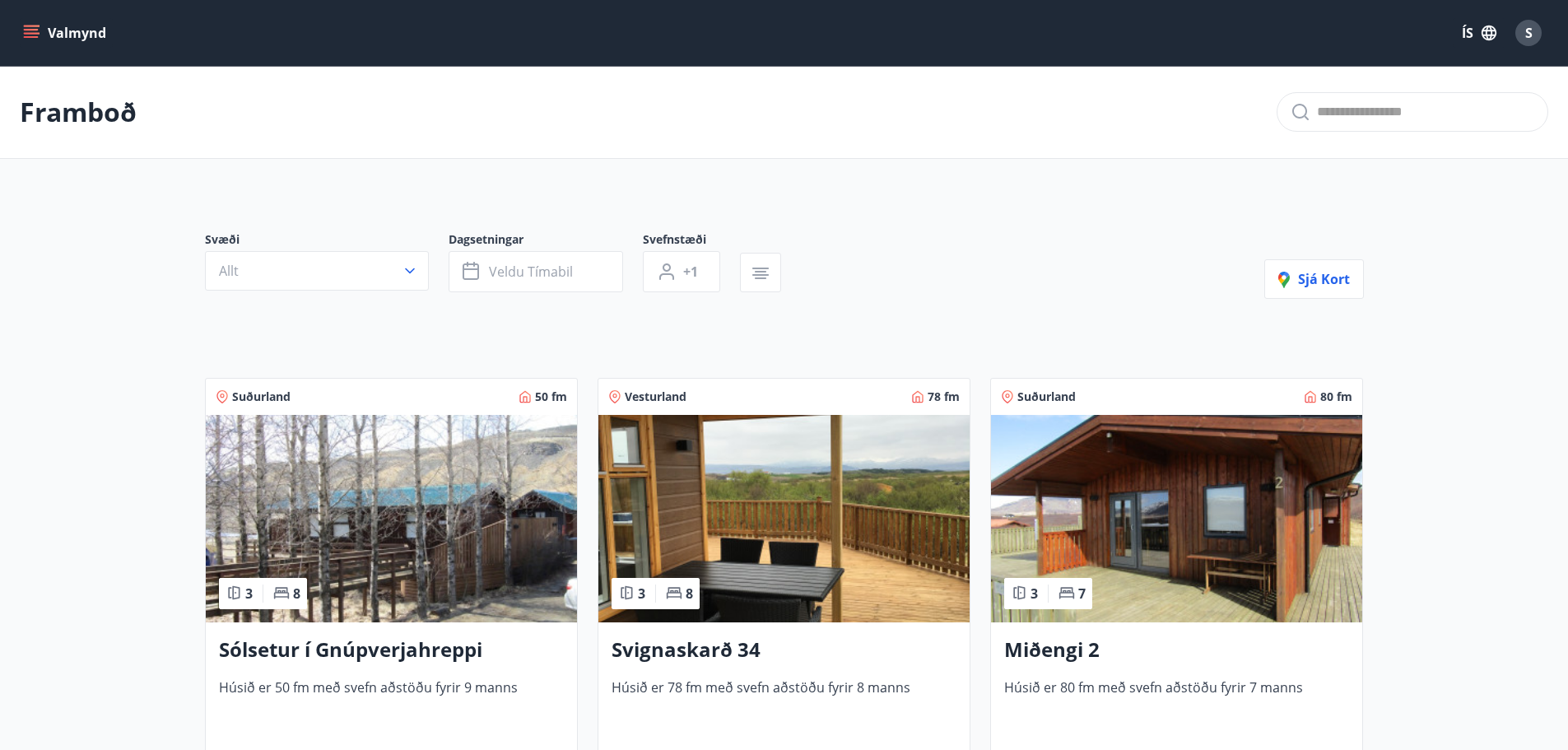
scroll to position [248, 0]
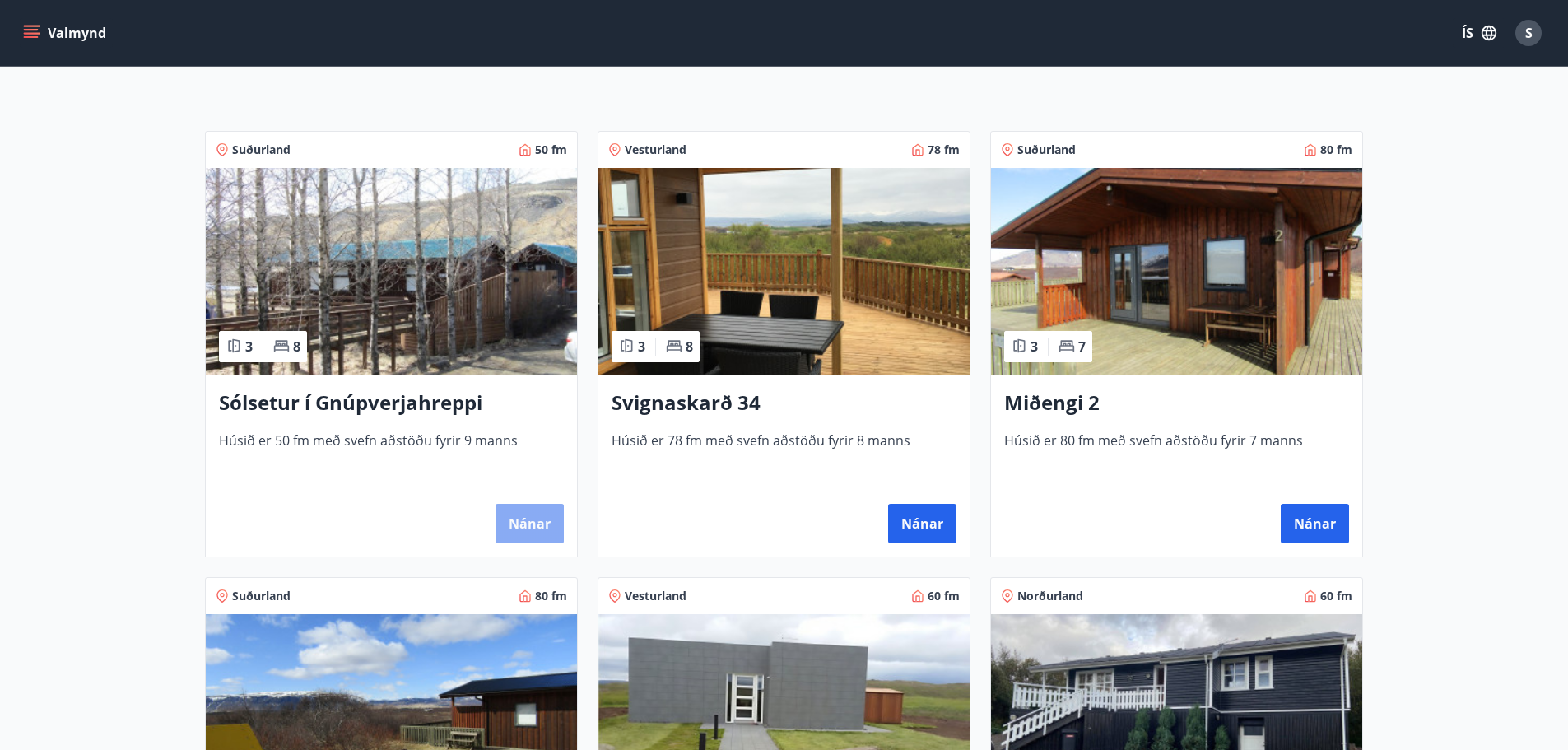
click at [527, 521] on button "Nánar" at bounding box center [530, 524] width 68 height 39
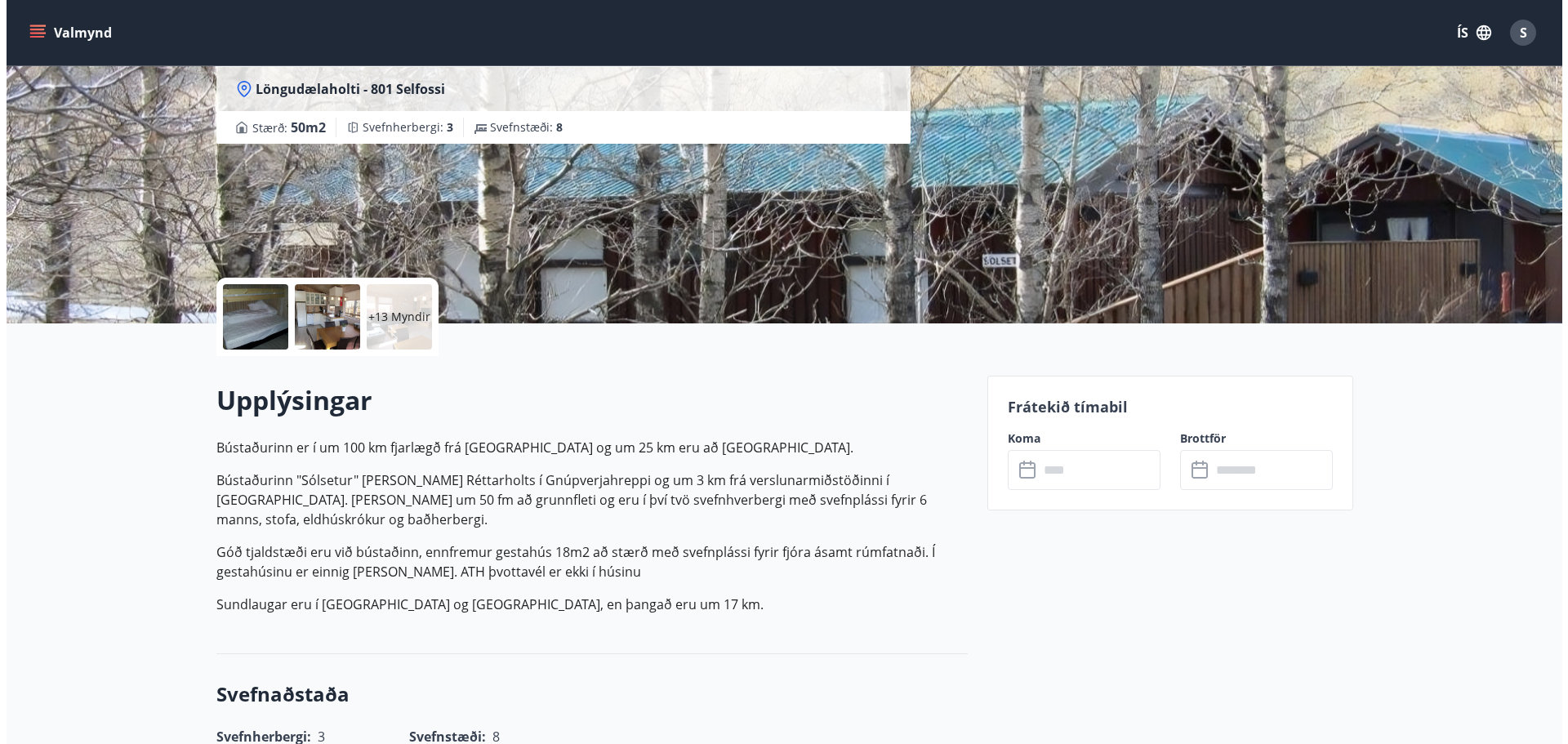
scroll to position [164, 0]
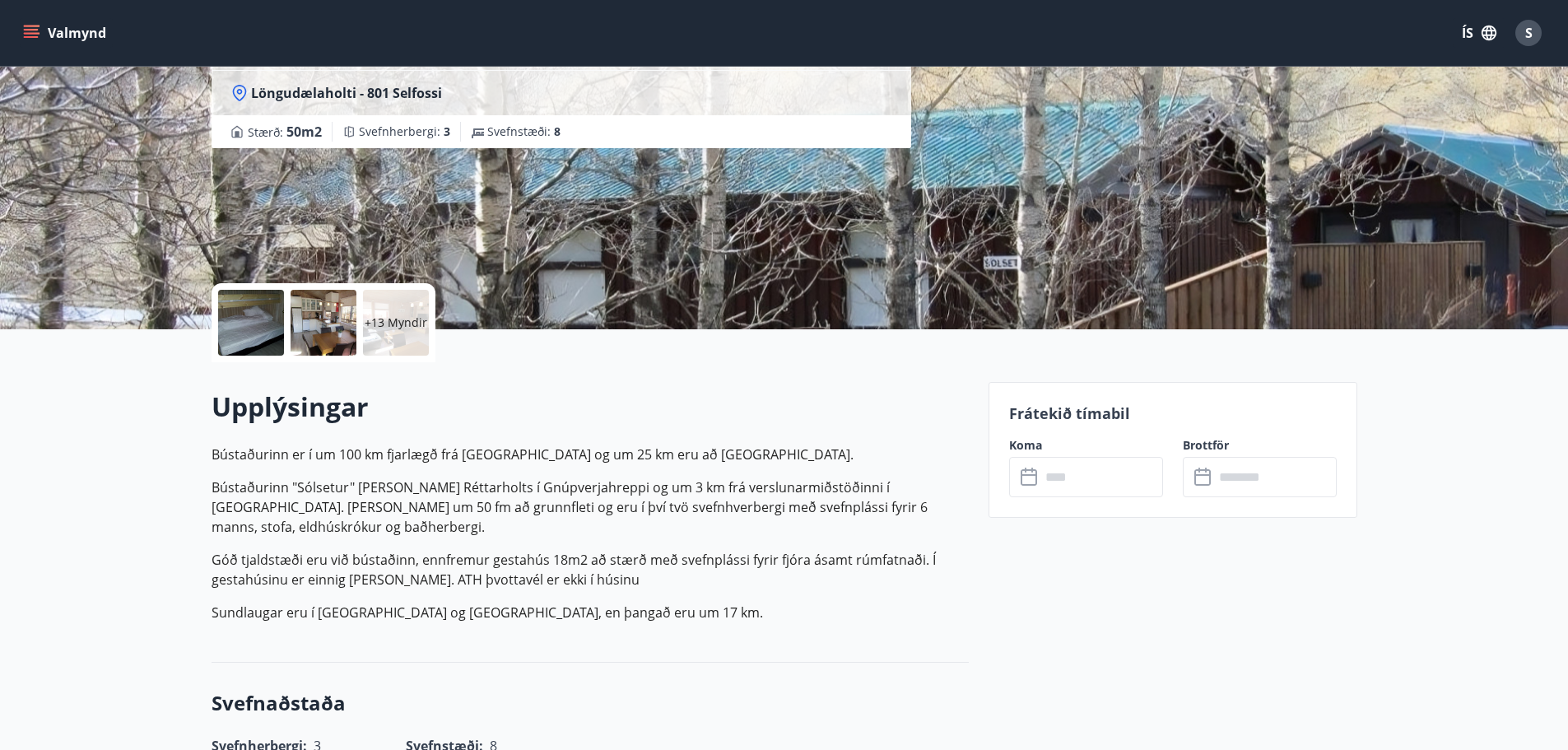
click at [1131, 496] on input "text" at bounding box center [1101, 477] width 123 height 40
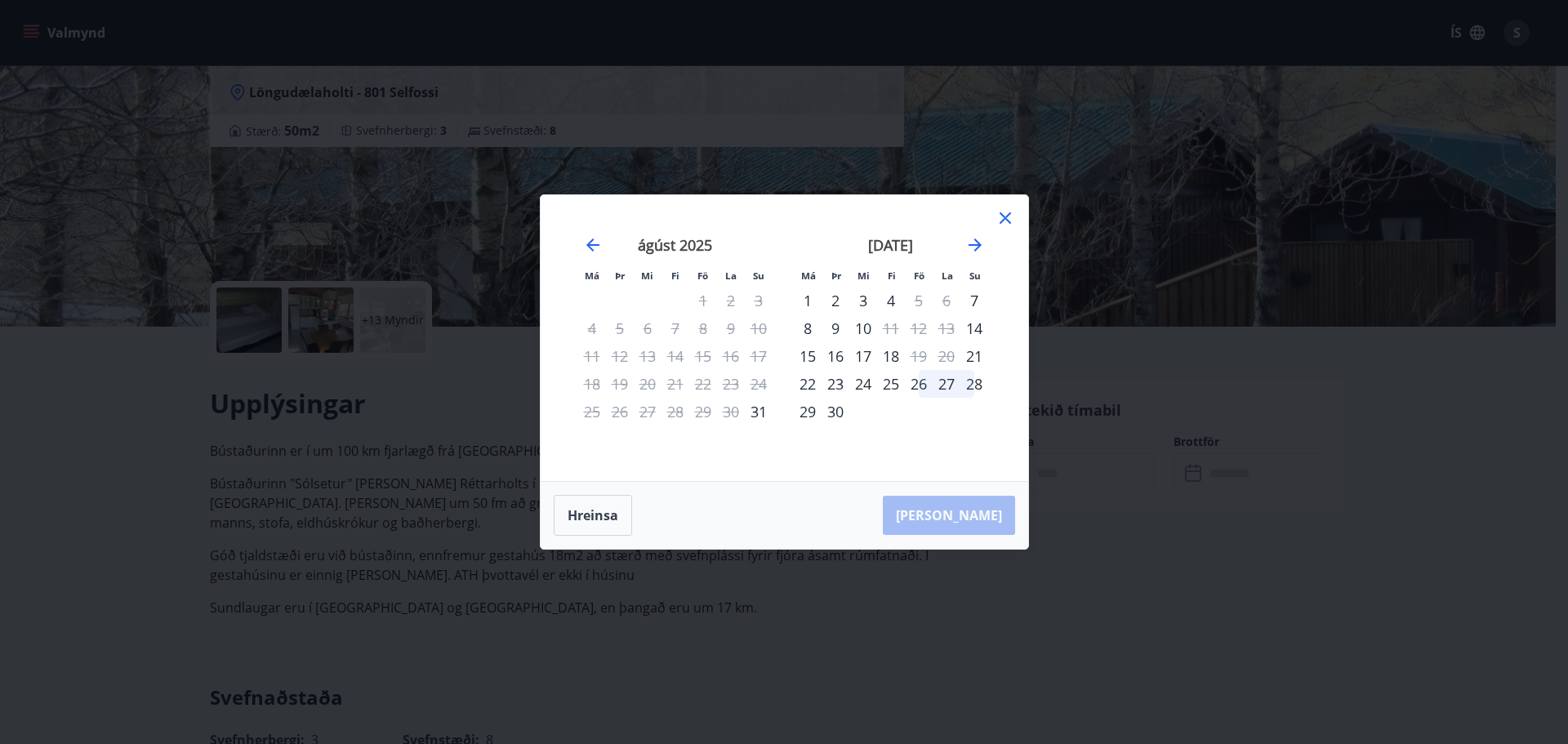
click at [1006, 215] on icon at bounding box center [1005, 218] width 20 height 20
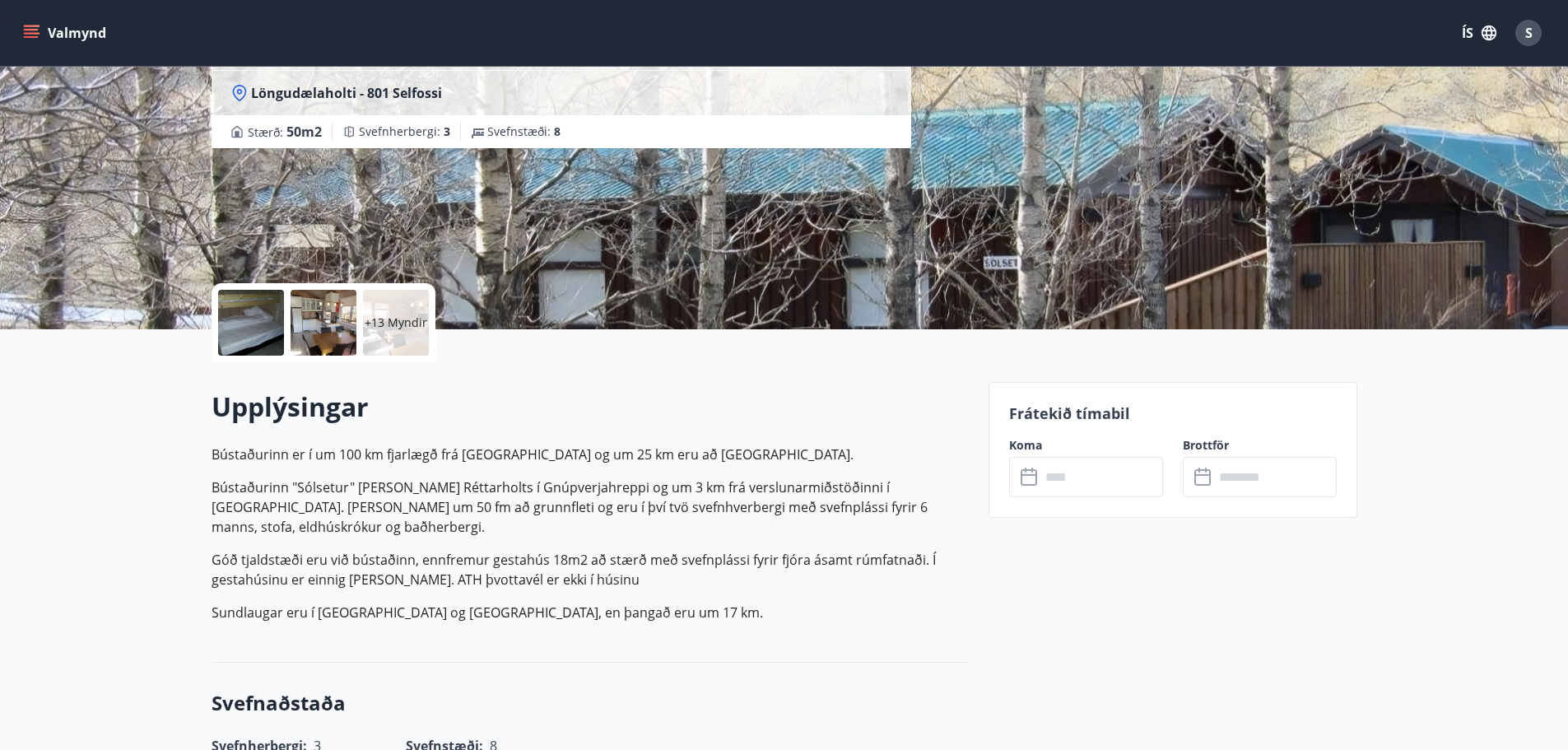
click at [259, 315] on div at bounding box center [251, 322] width 66 height 66
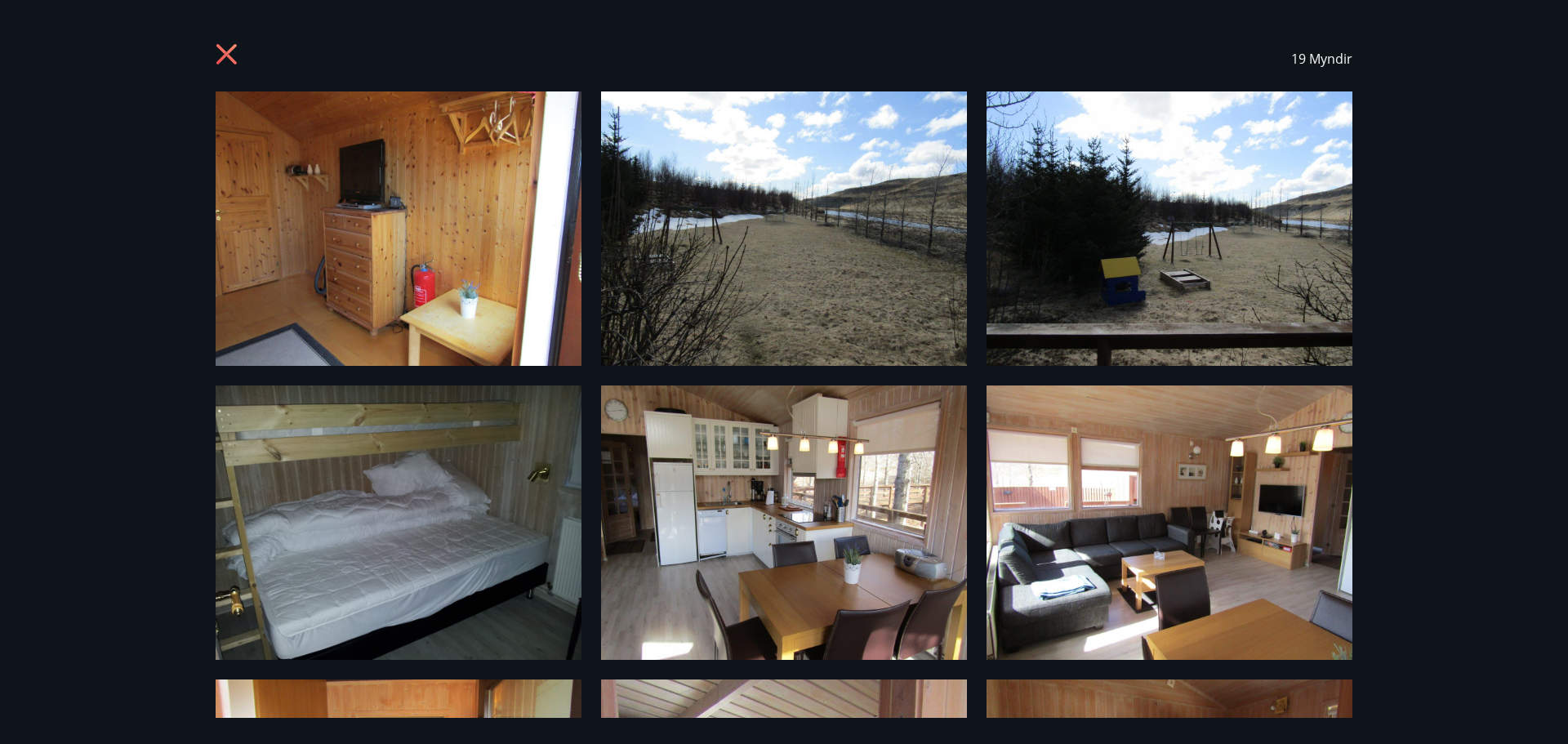
click at [1433, 286] on div "19 Myndir" at bounding box center [784, 372] width 1568 height 744
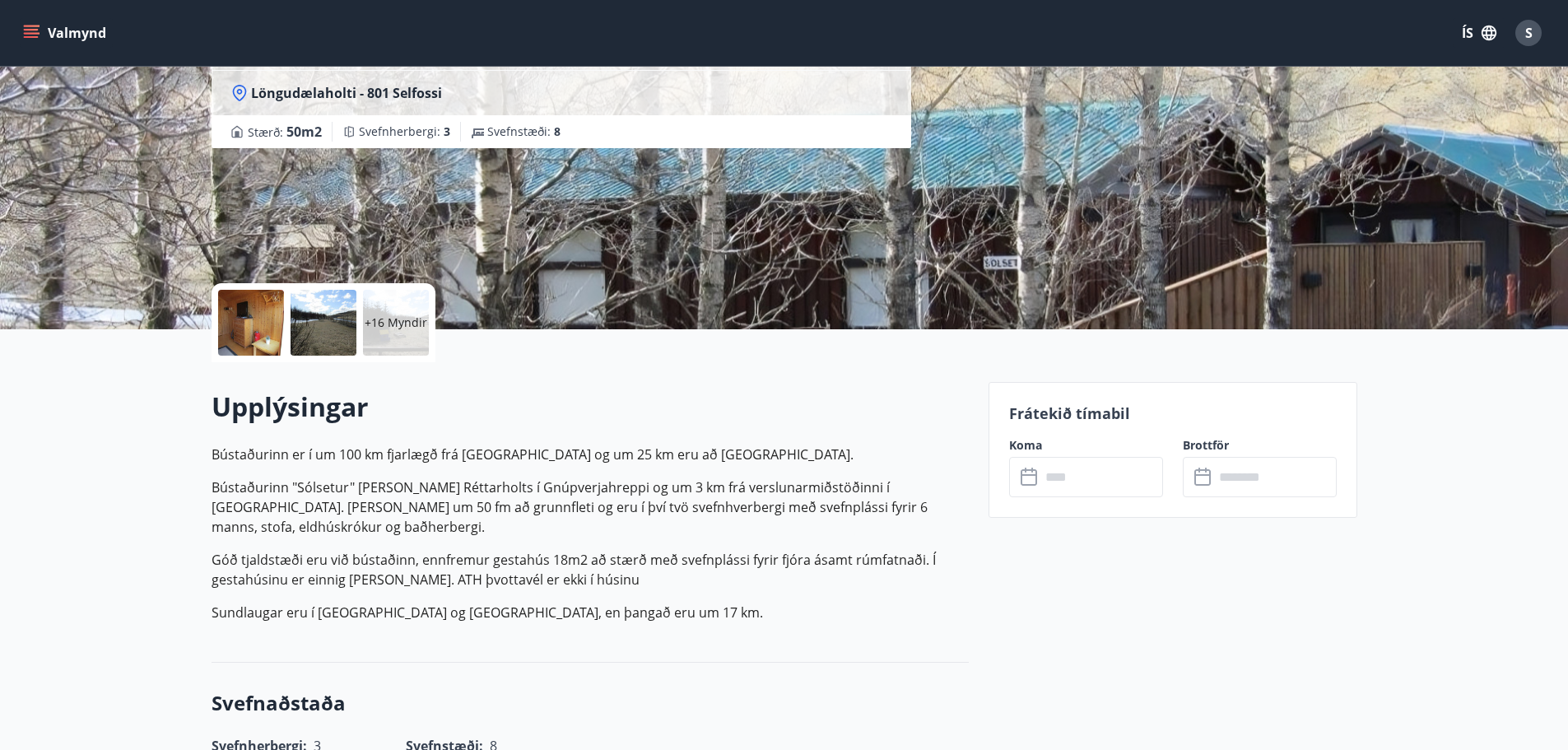
click at [376, 315] on p "+16 Myndir" at bounding box center [396, 323] width 63 height 17
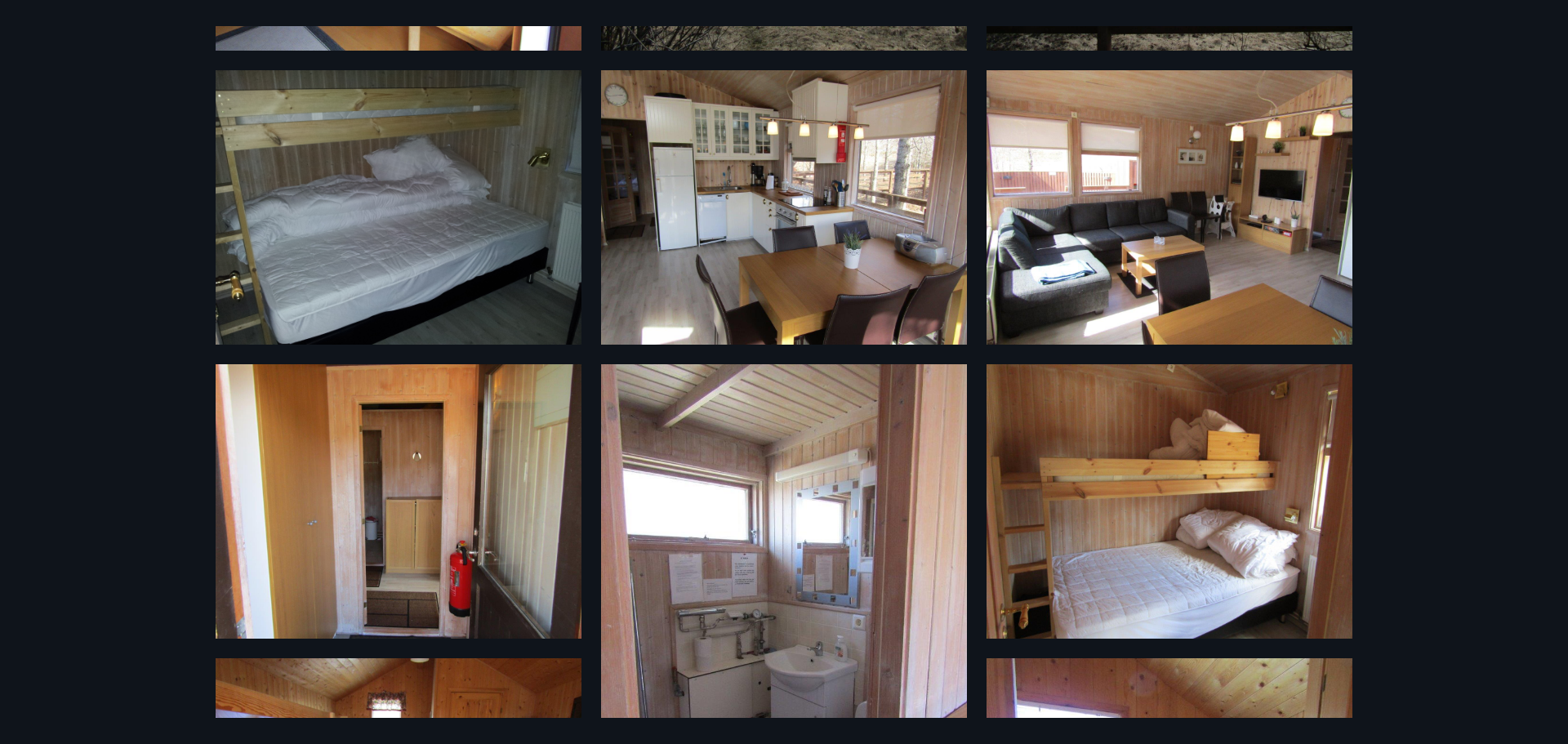
scroll to position [326, 0]
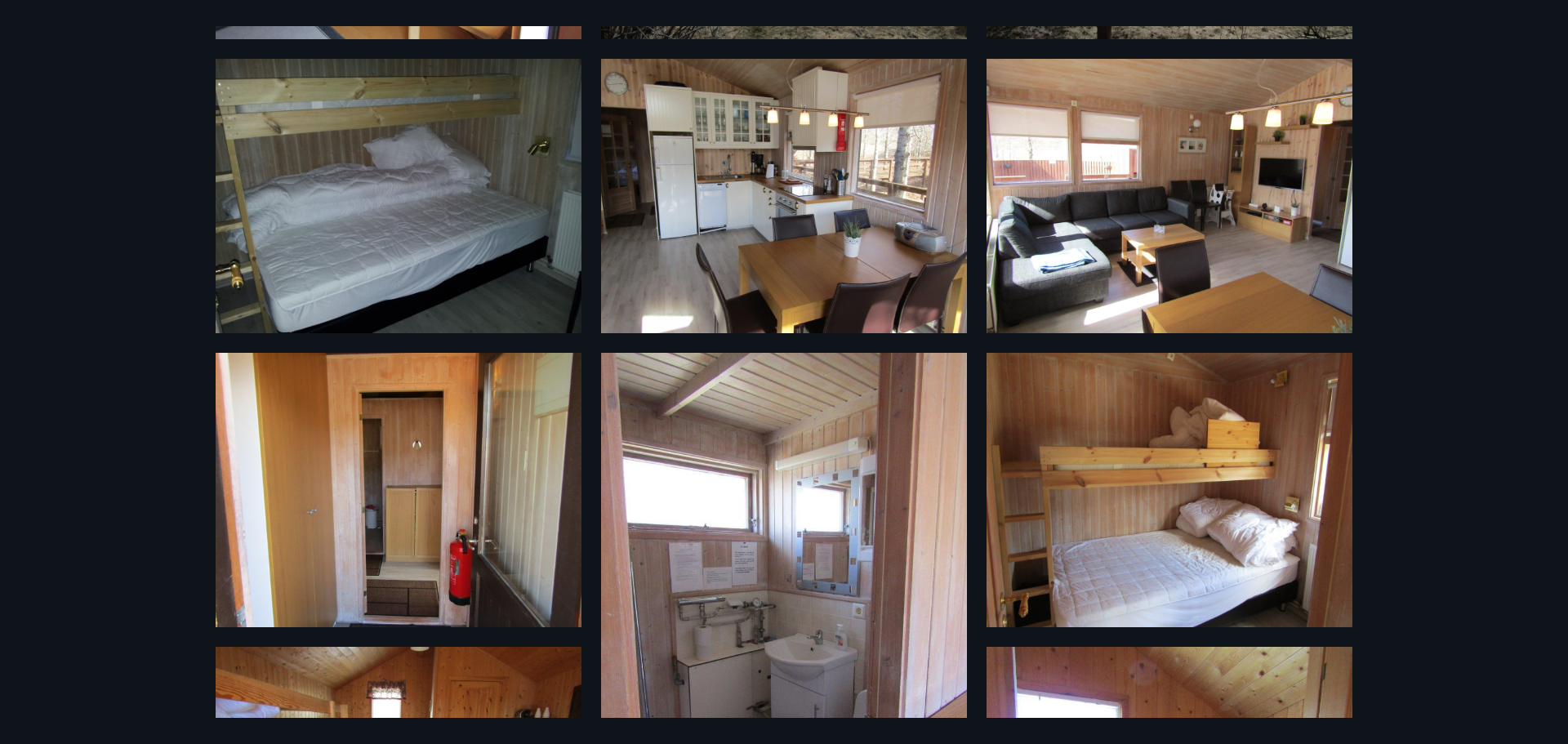
click at [1443, 340] on div "19 Myndir" at bounding box center [784, 372] width 1568 height 744
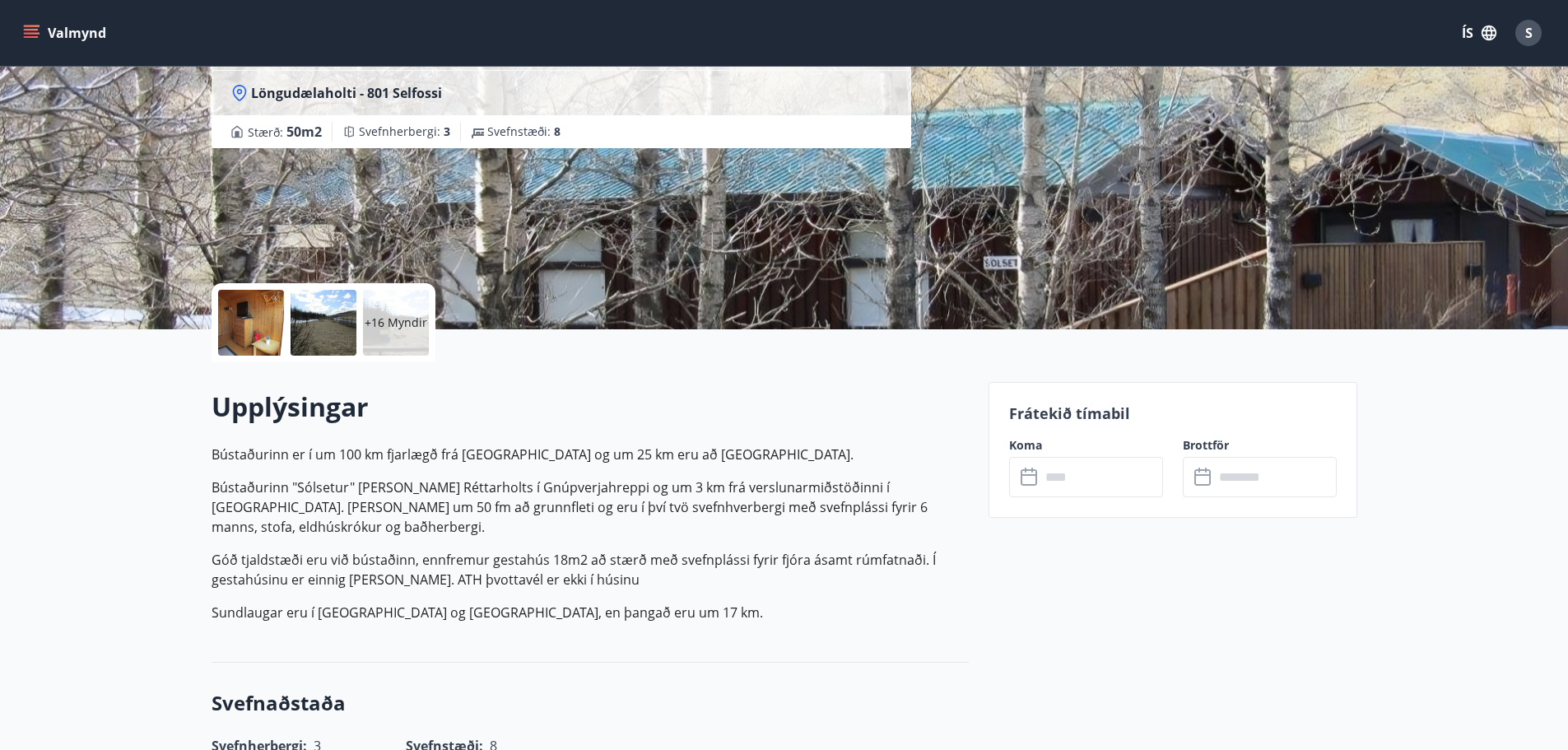
click at [399, 328] on p "+16 Myndir" at bounding box center [396, 323] width 63 height 17
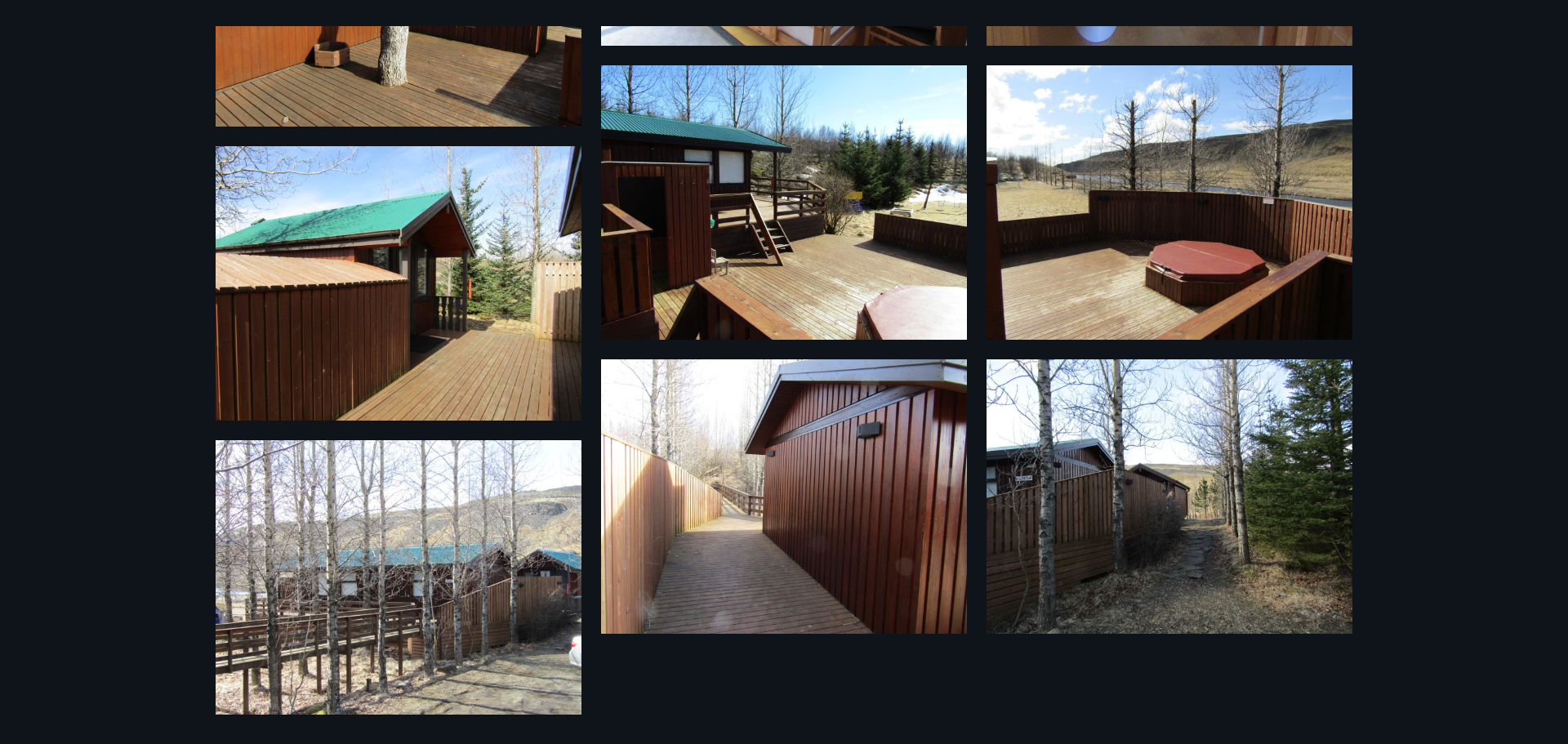
scroll to position [1417, 0]
